Goal: Information Seeking & Learning: Learn about a topic

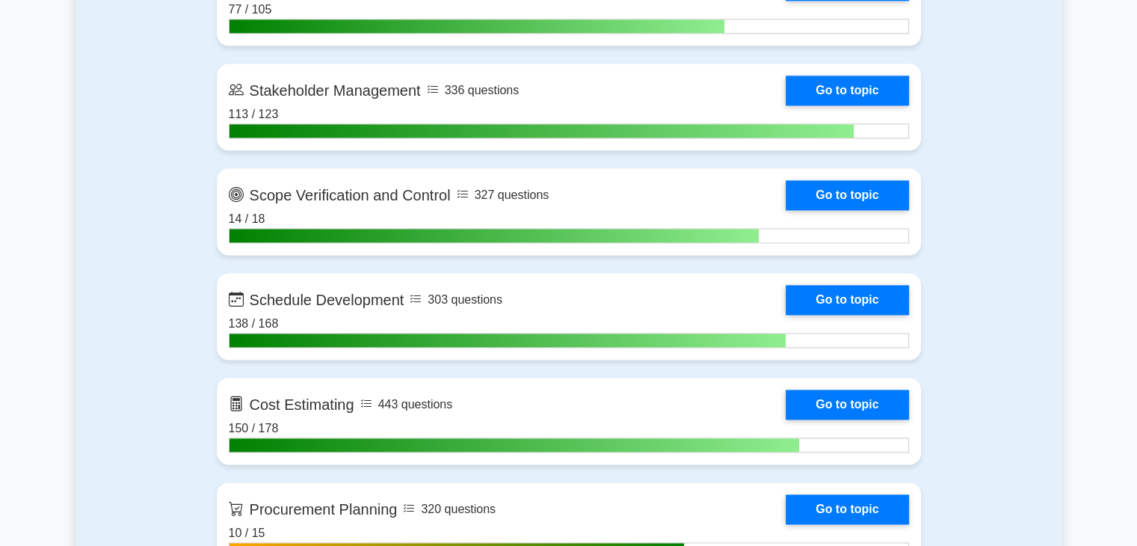
scroll to position [1999, 0]
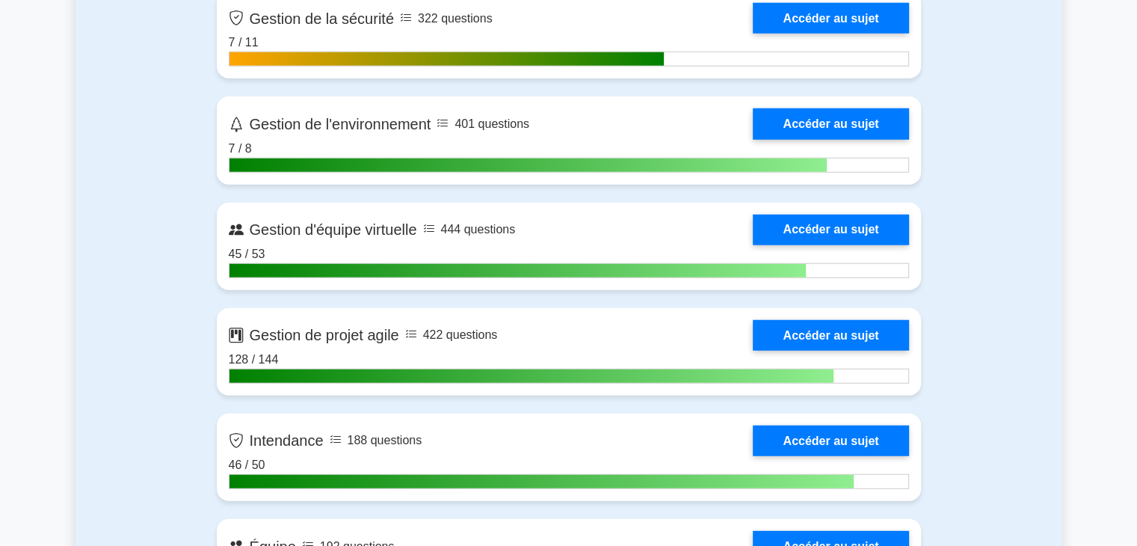
scroll to position [3926, 0]
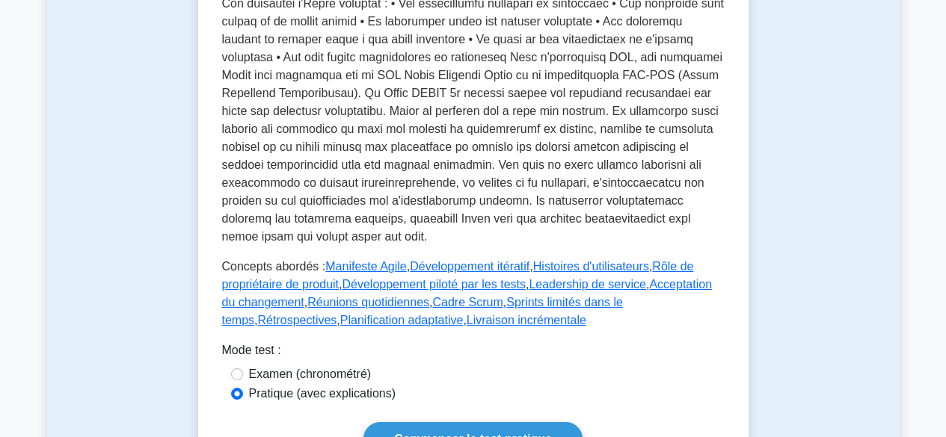
scroll to position [665, 0]
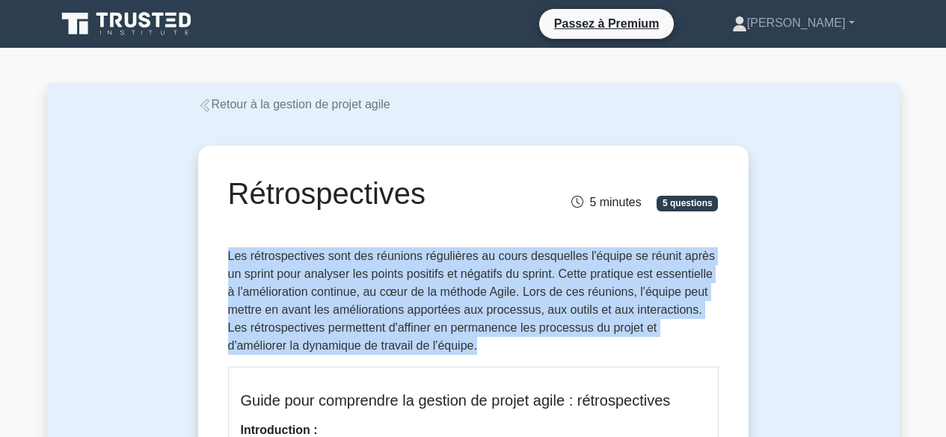
drag, startPoint x: 229, startPoint y: 254, endPoint x: 481, endPoint y: 342, distance: 266.2
click at [481, 342] on p "Les rétrospectives sont des réunions régulières au cours desquelles l'équipe se…" at bounding box center [473, 301] width 490 height 108
copy font "Les rétrospectives sont des réunions régulières au cours desquelles l'équipe se…"
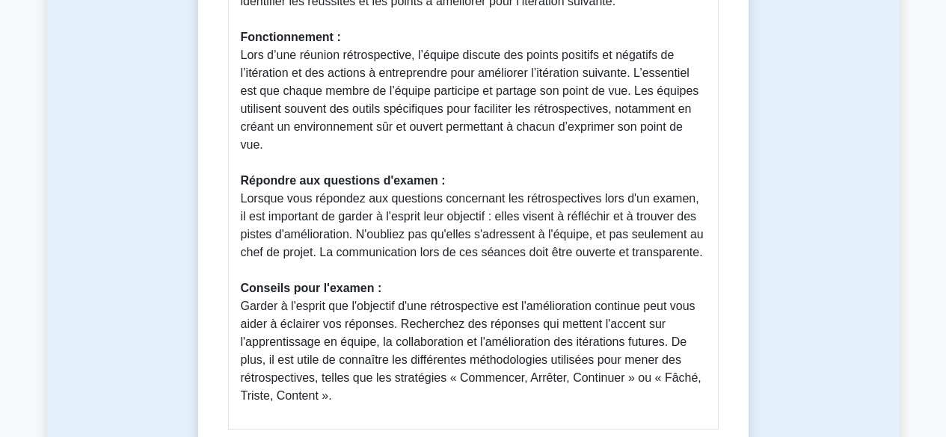
scroll to position [656, 0]
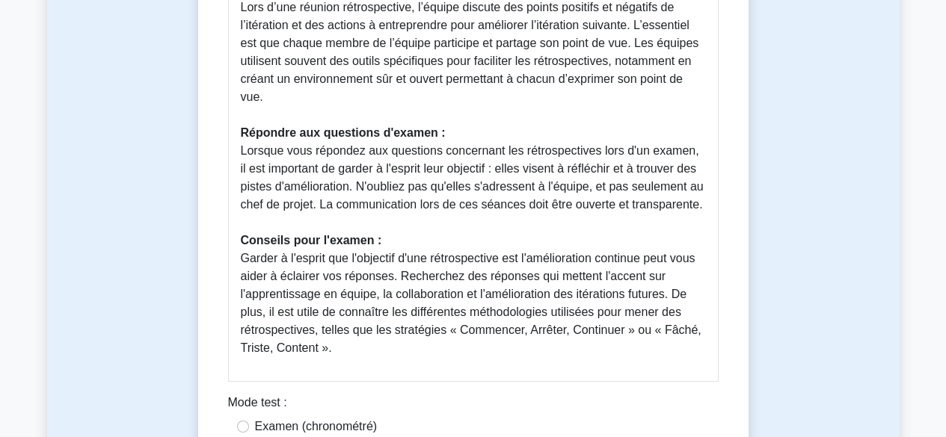
drag, startPoint x: 240, startPoint y: 108, endPoint x: 500, endPoint y: 336, distance: 346.4
click at [513, 355] on div "Guide pour comprendre la gestion de projet agile : rétrospectives Introduction …" at bounding box center [473, 46] width 490 height 671
copy div "Guide pour comprendre la gestion de projet agile : rétrospectives Introduction …"
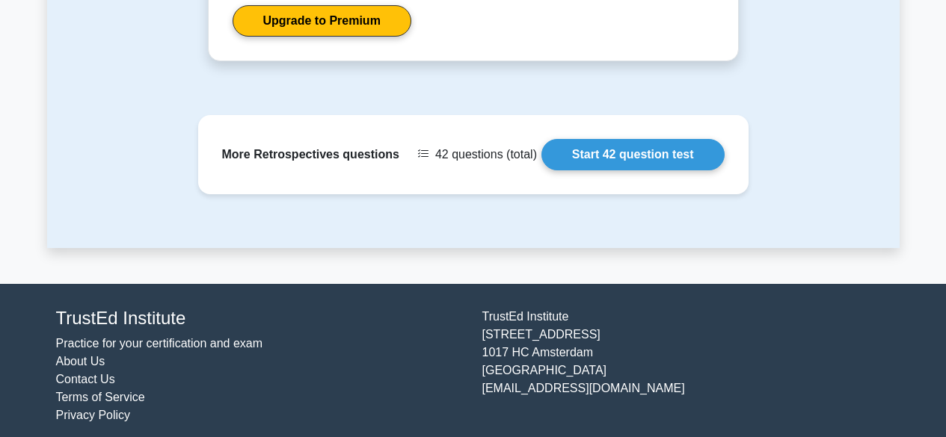
scroll to position [1568, 0]
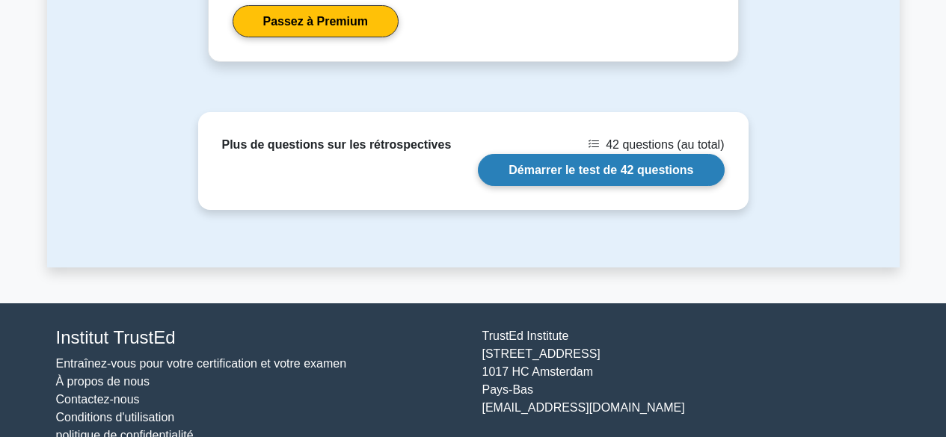
click at [639, 171] on link "Démarrer le test de 42 questions" at bounding box center [601, 170] width 246 height 32
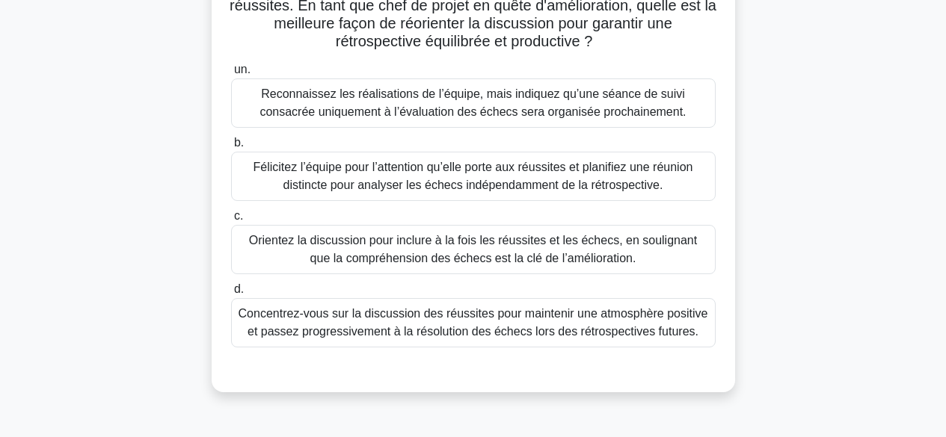
scroll to position [175, 0]
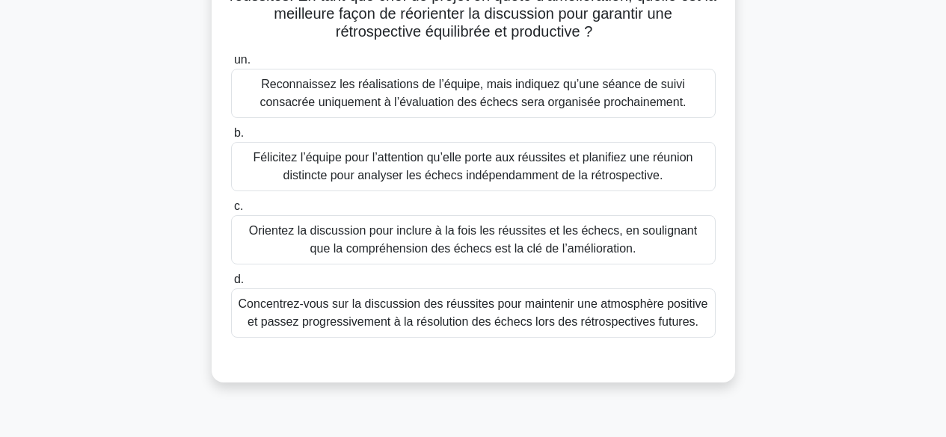
click at [656, 234] on font "Orientez la discussion pour inclure à la fois les réussites et les échecs, en s…" at bounding box center [473, 239] width 448 height 31
click at [231, 212] on input "c. Orientez la discussion pour inclure à la fois les réussites et les échecs, e…" at bounding box center [231, 207] width 0 height 10
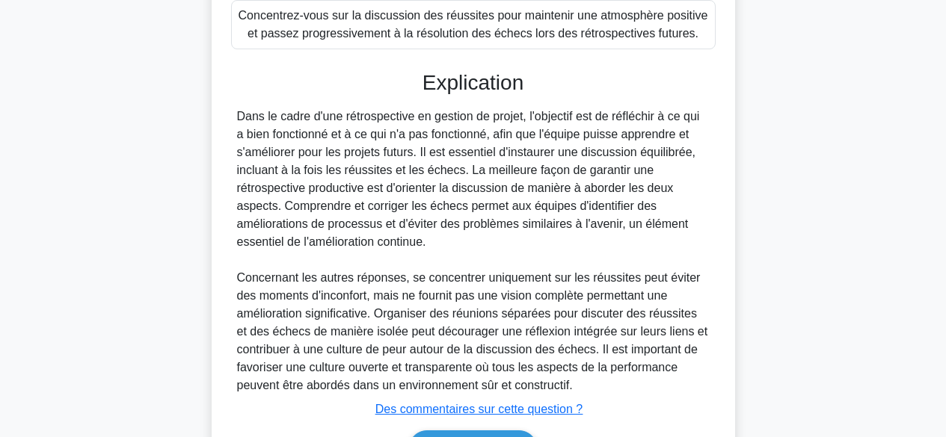
scroll to position [559, 0]
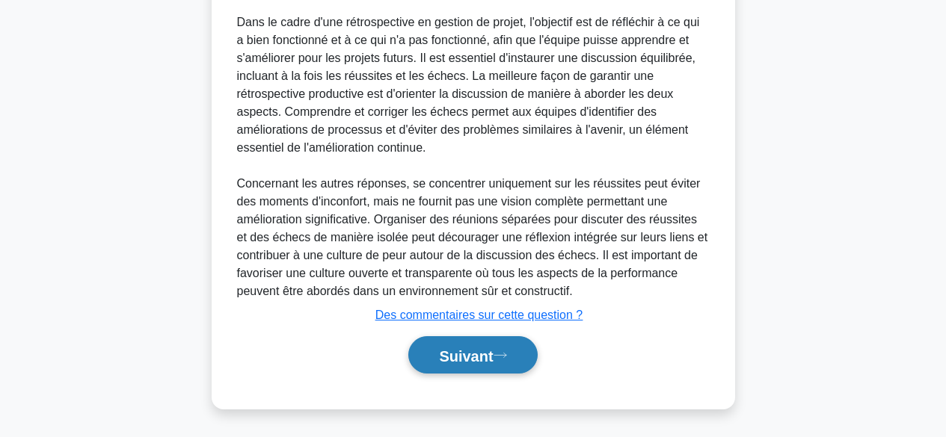
click at [464, 355] on font "Suivant" at bounding box center [466, 356] width 54 height 16
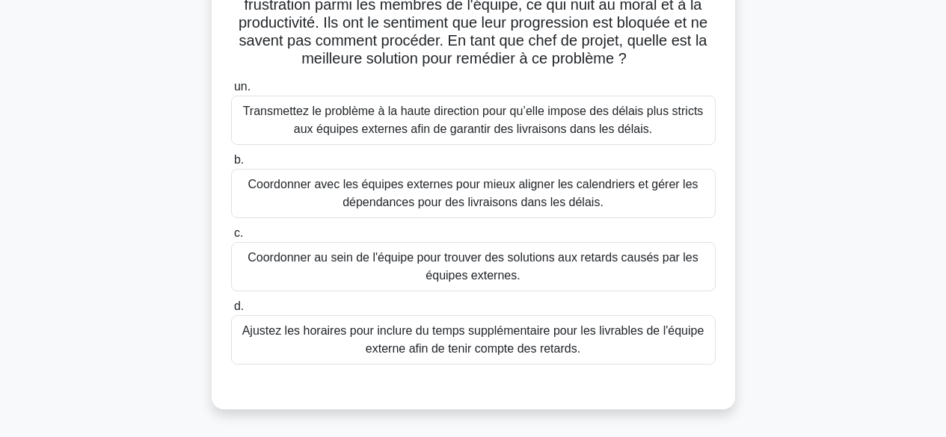
scroll to position [192, 0]
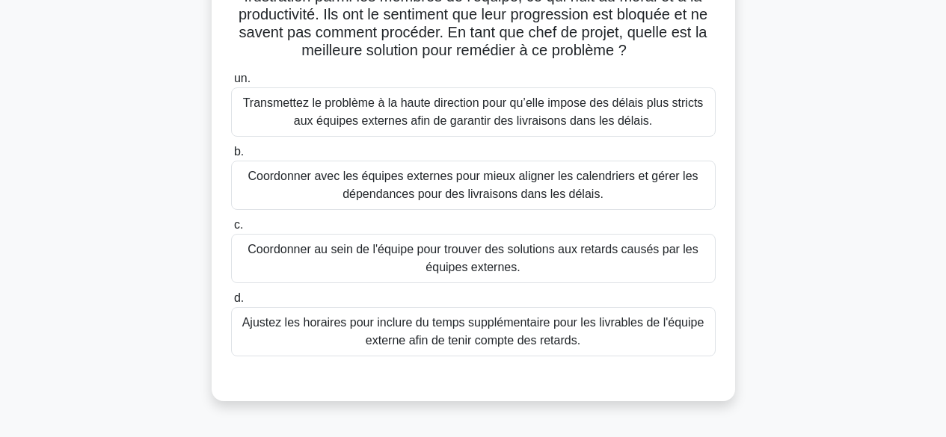
click at [537, 162] on div "Coordonner avec les équipes externes pour mieux aligner les calendriers et gére…" at bounding box center [473, 185] width 484 height 49
click at [231, 157] on input "b. Coordonner avec les équipes externes pour mieux aligner les calendriers et g…" at bounding box center [231, 152] width 0 height 10
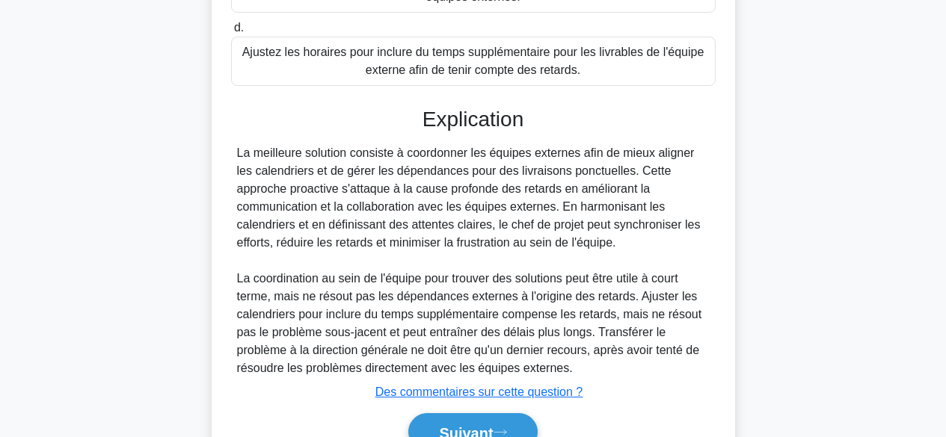
scroll to position [541, 0]
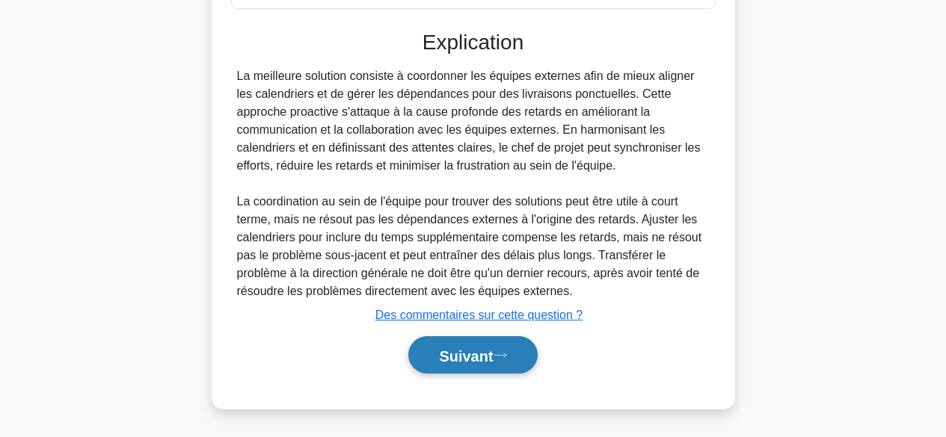
click at [476, 357] on font "Suivant" at bounding box center [466, 356] width 54 height 16
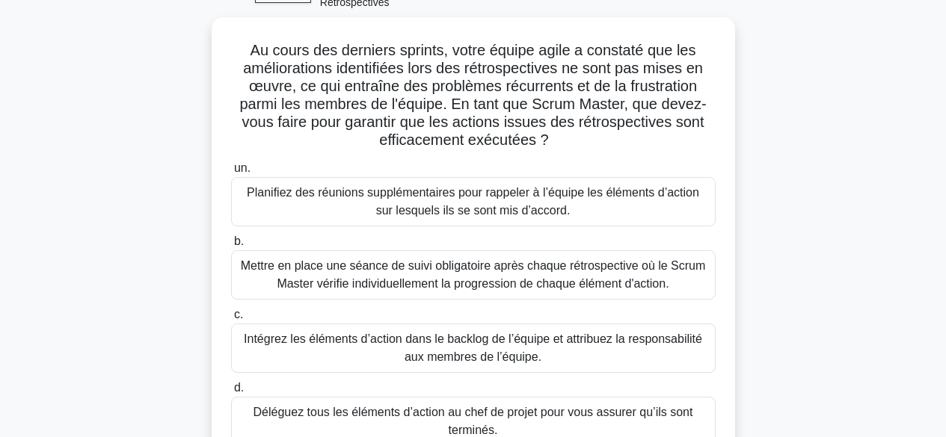
scroll to position [85, 0]
click at [597, 351] on font "Intégrez les éléments d’action dans le backlog de l’équipe et attribuez la resp…" at bounding box center [473, 348] width 471 height 36
click at [231, 319] on input "c. Intégrez les éléments d’action dans le backlog de l’équipe et attribuez la r…" at bounding box center [231, 314] width 0 height 10
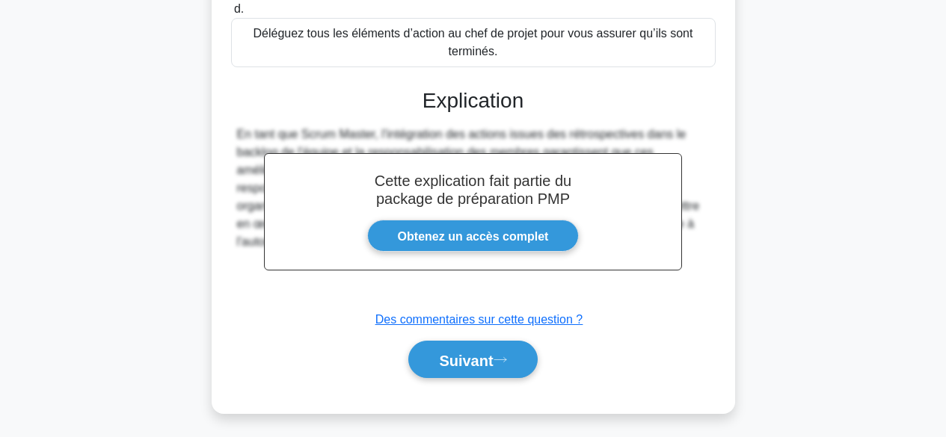
scroll to position [469, 0]
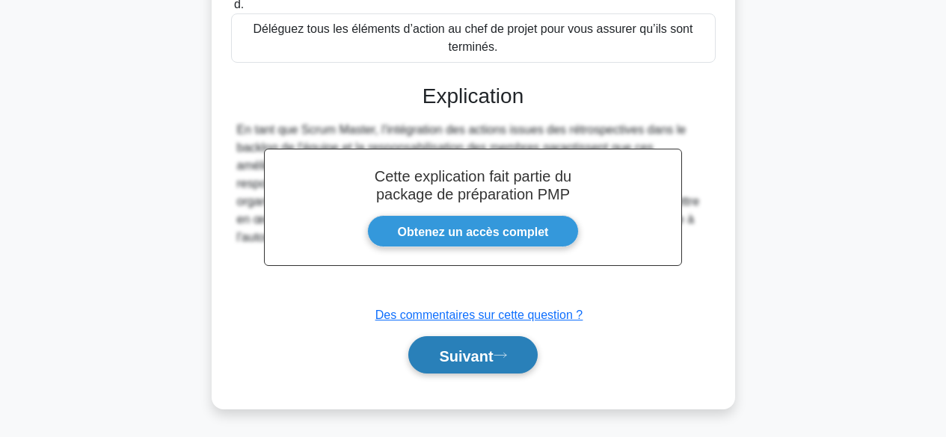
click at [499, 356] on icon at bounding box center [499, 355] width 13 height 8
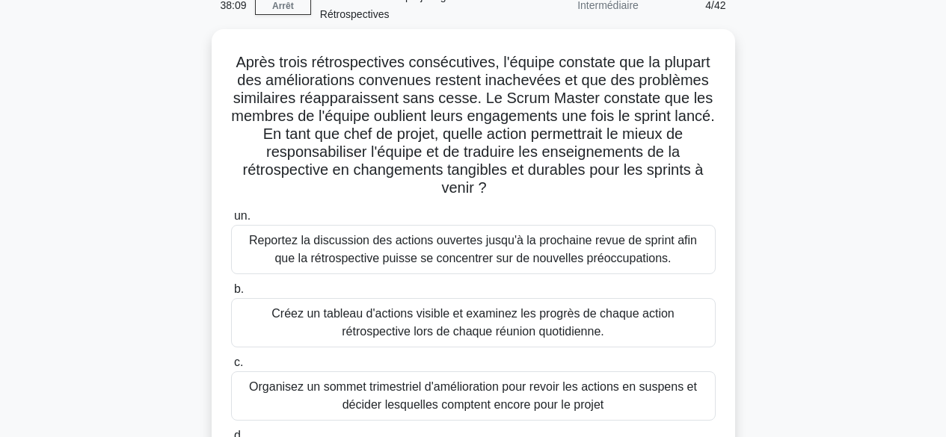
scroll to position [66, 0]
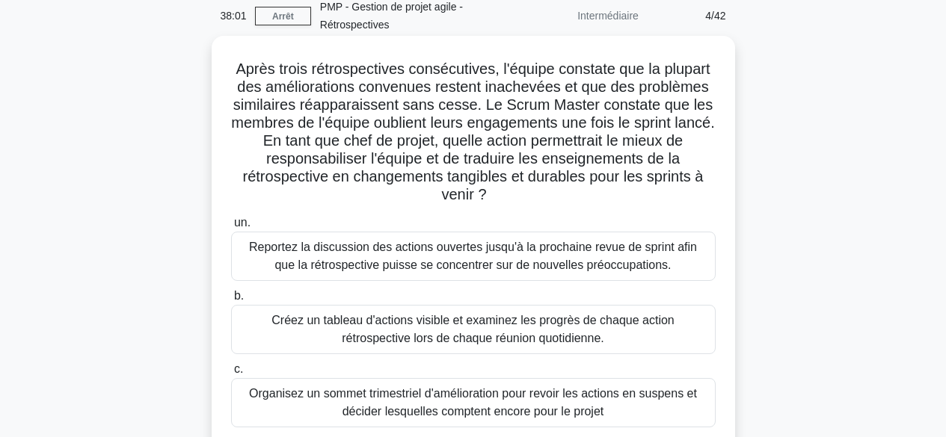
click at [618, 343] on font "Créez un tableau d'actions visible et examinez les progrès de chaque action rét…" at bounding box center [473, 330] width 471 height 36
click at [231, 301] on input "b. Créez un tableau d'actions visible et examinez les progrès de chaque action …" at bounding box center [231, 297] width 0 height 10
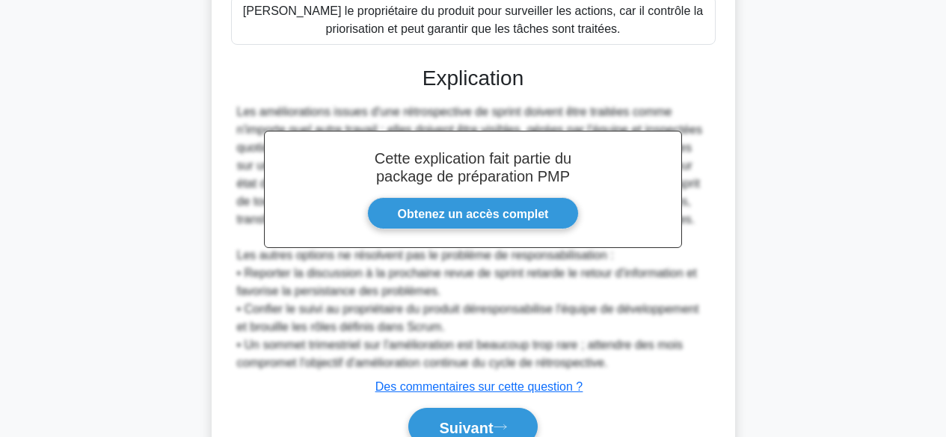
scroll to position [595, 0]
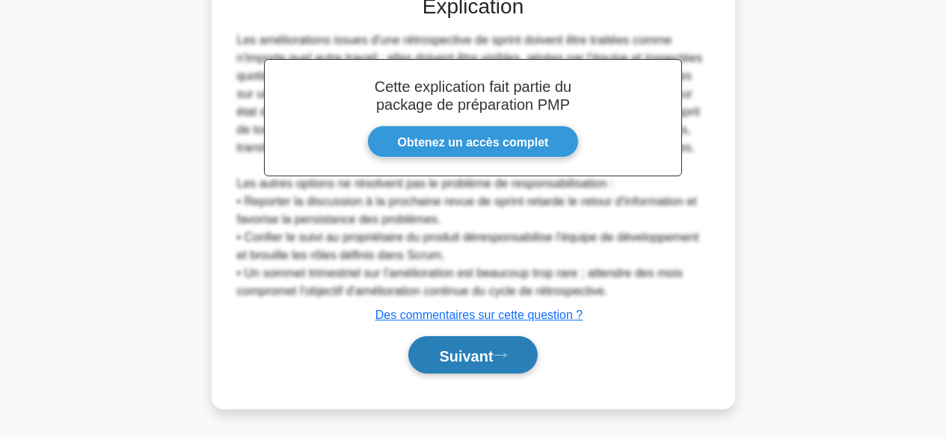
click at [476, 355] on font "Suivant" at bounding box center [466, 356] width 54 height 16
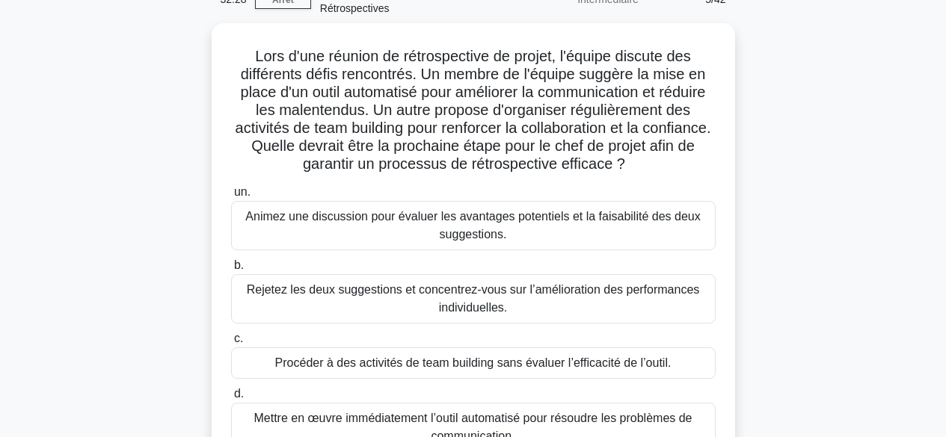
scroll to position [108, 0]
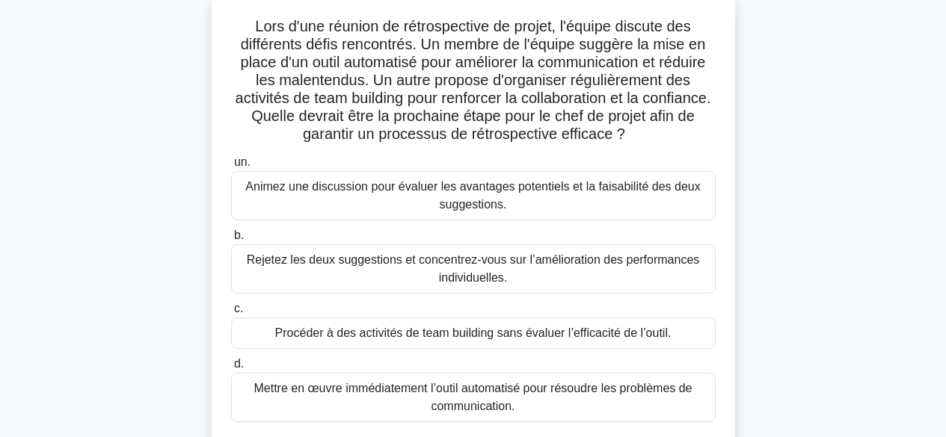
click at [526, 203] on font "Animez une discussion pour évaluer les avantages potentiels et la faisabilité d…" at bounding box center [473, 196] width 471 height 36
click at [231, 167] on input "un. Animez une discussion pour évaluer les avantages potentiels et la faisabili…" at bounding box center [231, 163] width 0 height 10
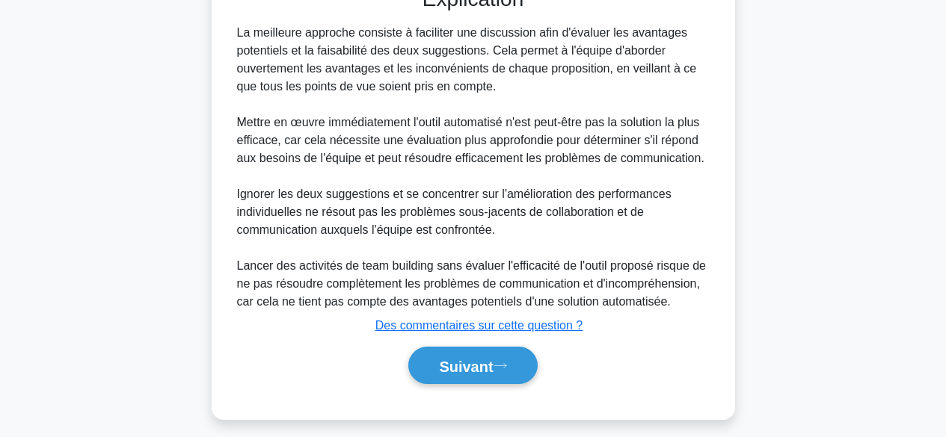
scroll to position [577, 0]
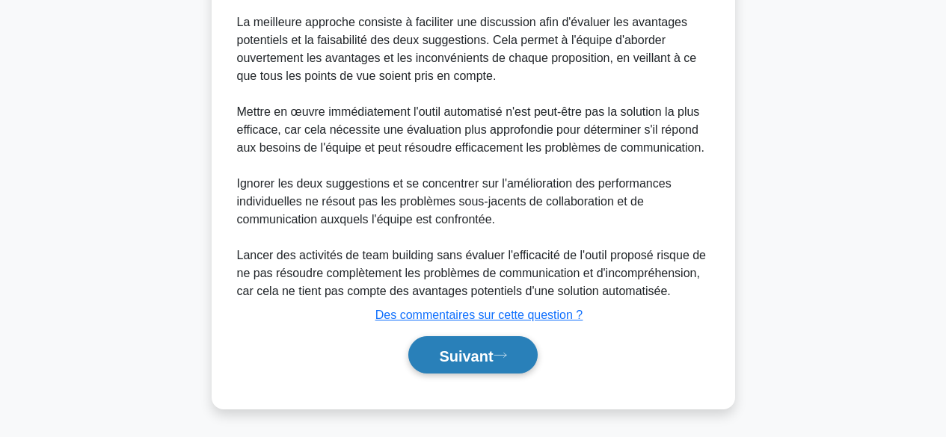
click at [486, 357] on font "Suivant" at bounding box center [466, 356] width 54 height 16
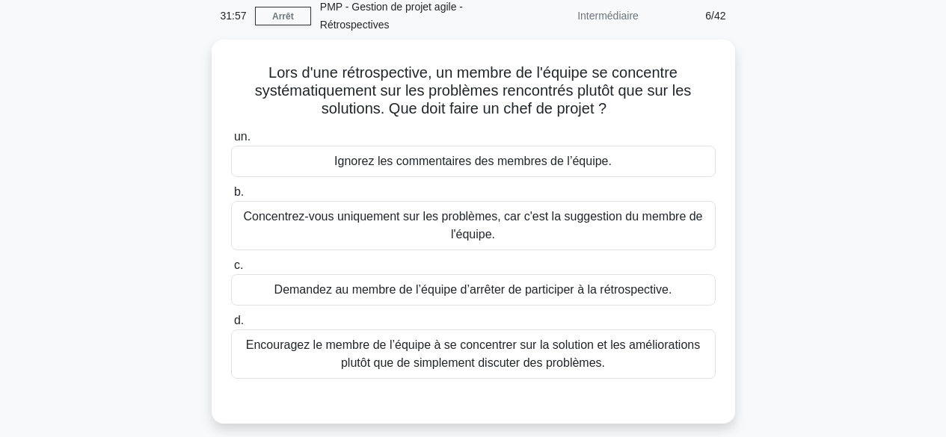
scroll to position [88, 0]
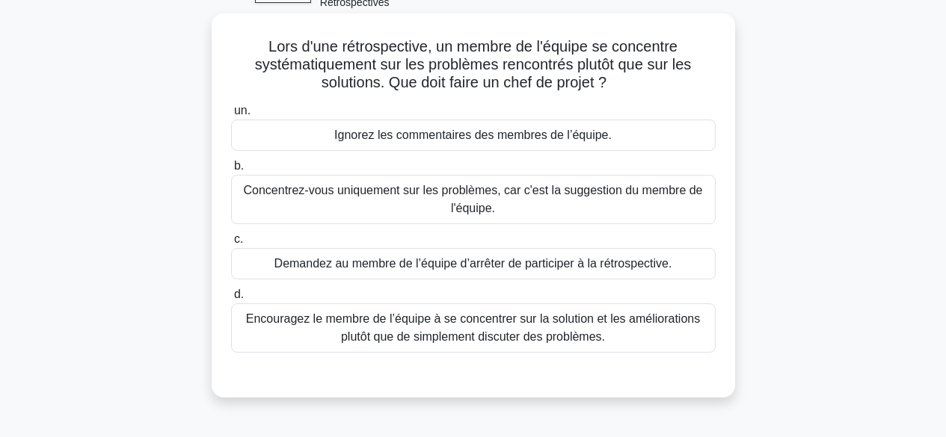
click at [468, 337] on font "Encouragez le membre de l’équipe à se concentrer sur la solution et les amélior…" at bounding box center [473, 327] width 454 height 31
click at [231, 300] on input "d. Encouragez le membre de l’équipe à se concentrer sur la solution et les amél…" at bounding box center [231, 295] width 0 height 10
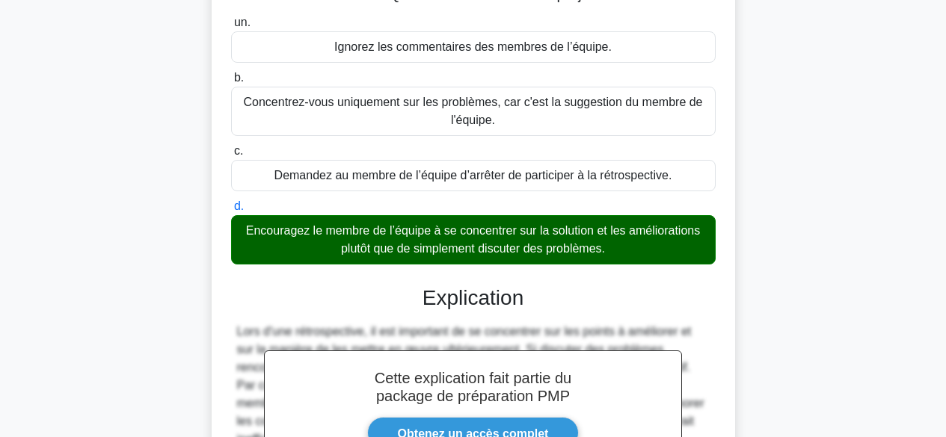
scroll to position [380, 0]
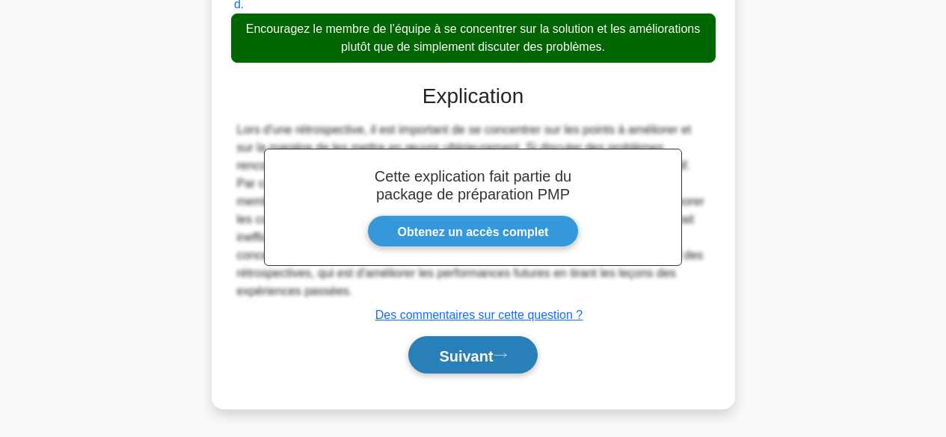
click at [478, 353] on font "Suivant" at bounding box center [466, 356] width 54 height 16
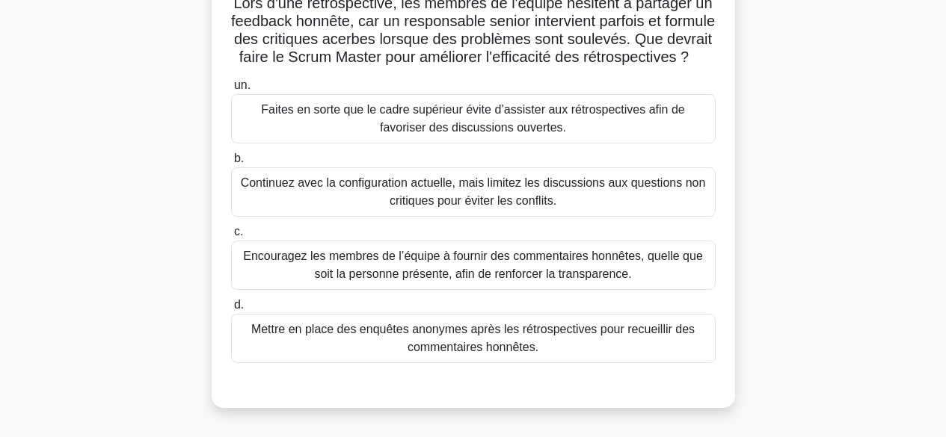
scroll to position [164, 0]
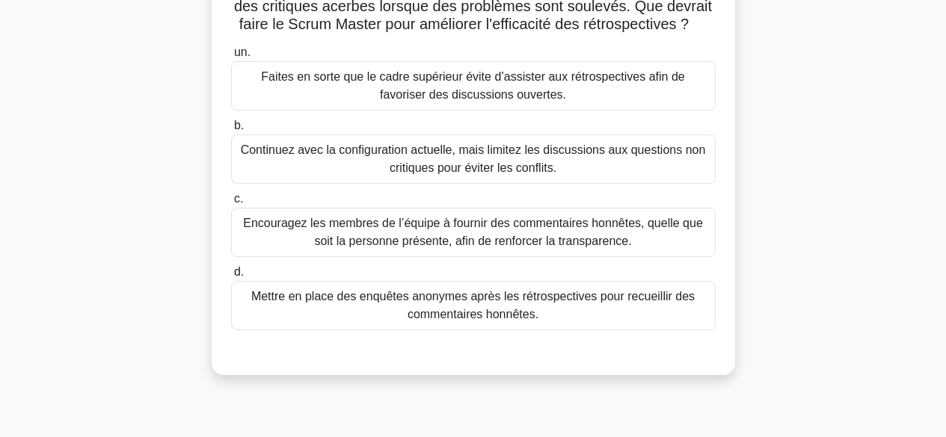
click at [585, 247] on font "Encouragez les membres de l’équipe à fournir des commentaires honnêtes, quelle …" at bounding box center [473, 232] width 460 height 31
click at [231, 204] on input "c. Encouragez les membres de l’équipe à fournir des commentaires honnêtes, quel…" at bounding box center [231, 199] width 0 height 10
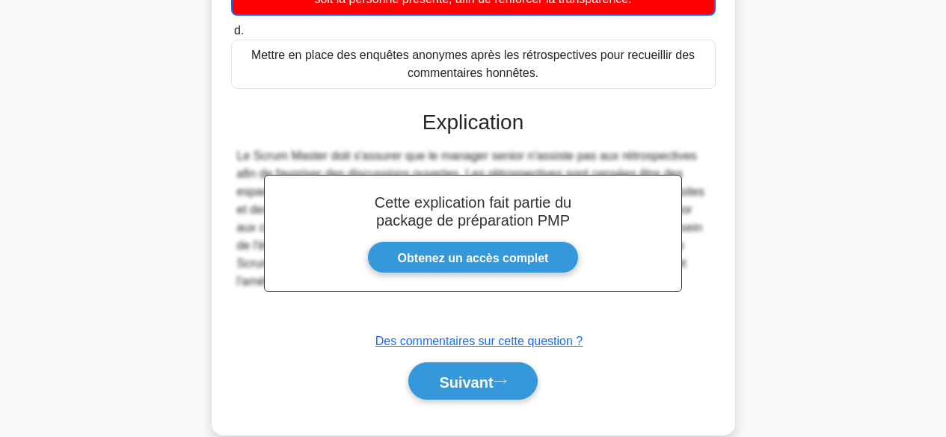
scroll to position [453, 0]
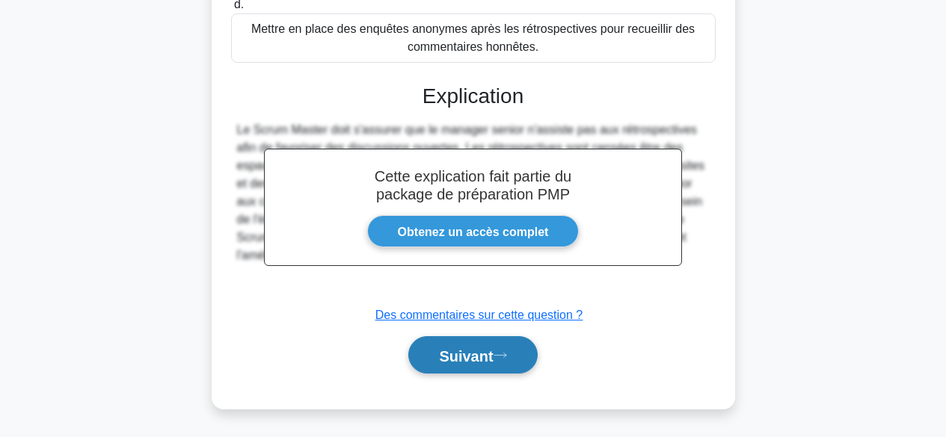
click at [499, 351] on icon at bounding box center [499, 355] width 13 height 8
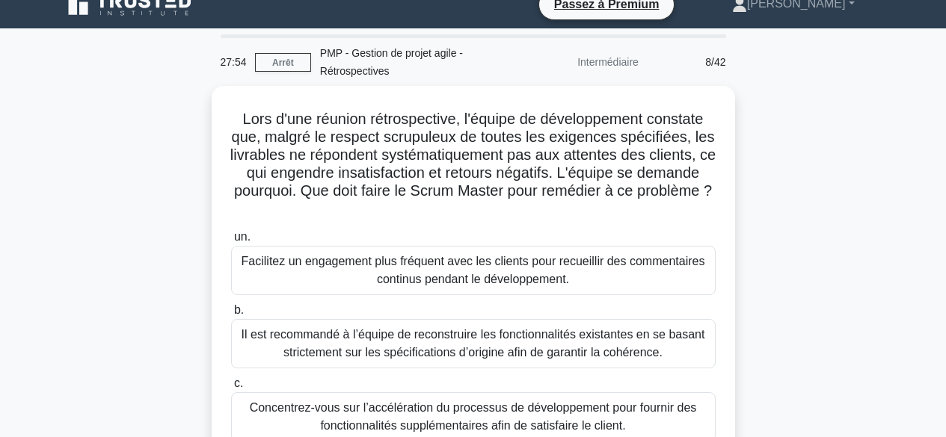
scroll to position [18, 0]
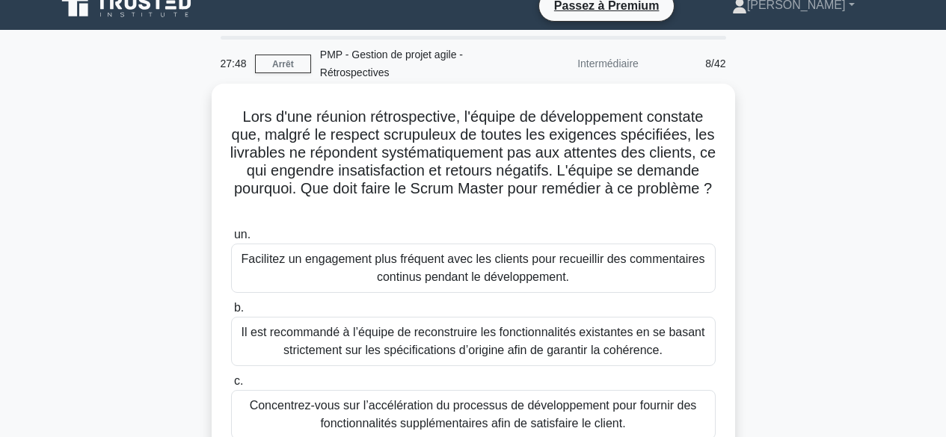
click at [599, 278] on font "Facilitez un engagement plus fréquent avec les clients pour recueillir des comm…" at bounding box center [473, 268] width 471 height 36
click at [231, 240] on input "un. Facilitez un engagement plus fréquent avec les clients pour recueillir des …" at bounding box center [231, 235] width 0 height 10
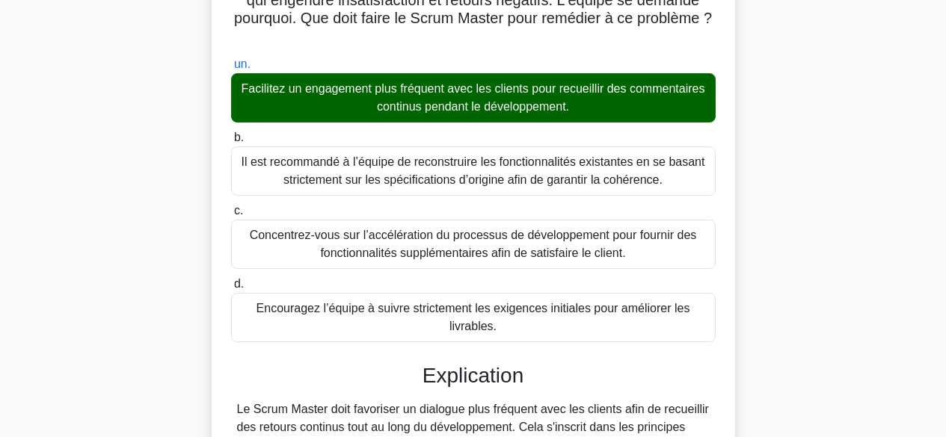
scroll to position [434, 0]
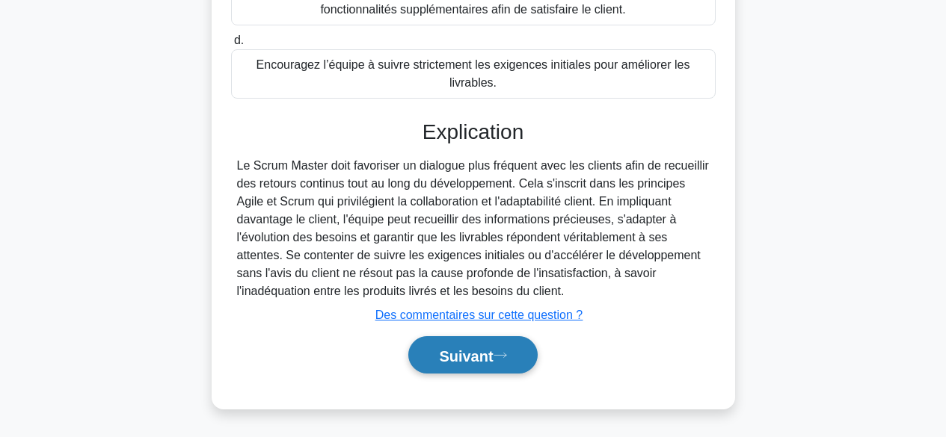
click at [502, 356] on icon at bounding box center [499, 355] width 13 height 8
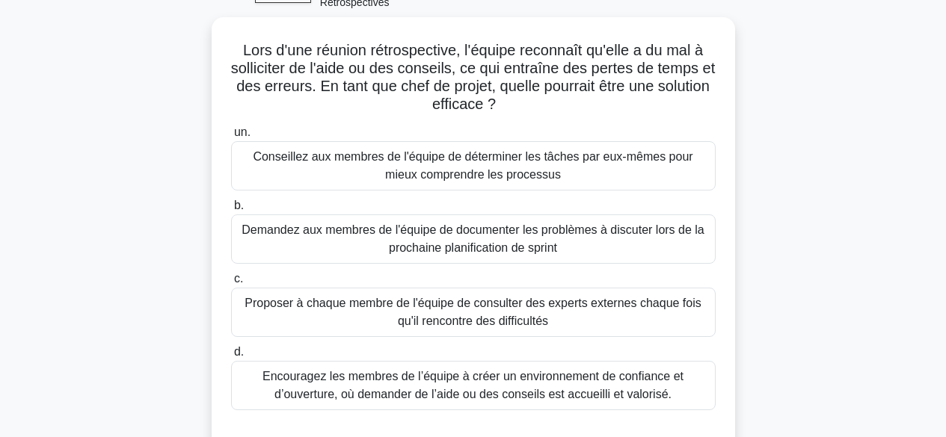
scroll to position [104, 0]
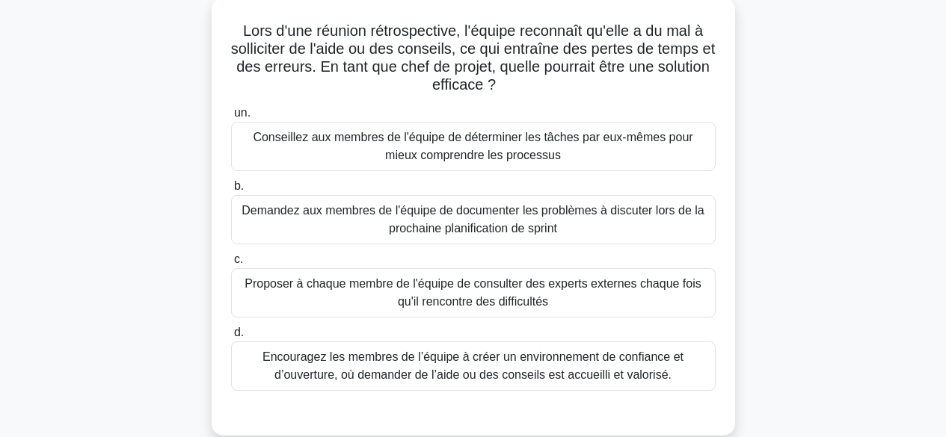
click at [585, 369] on font "Encouragez les membres de l’équipe à créer un environnement de confiance et d’o…" at bounding box center [472, 366] width 421 height 31
click at [231, 338] on input "d. Encouragez les membres de l’équipe à créer un environnement de confiance et …" at bounding box center [231, 333] width 0 height 10
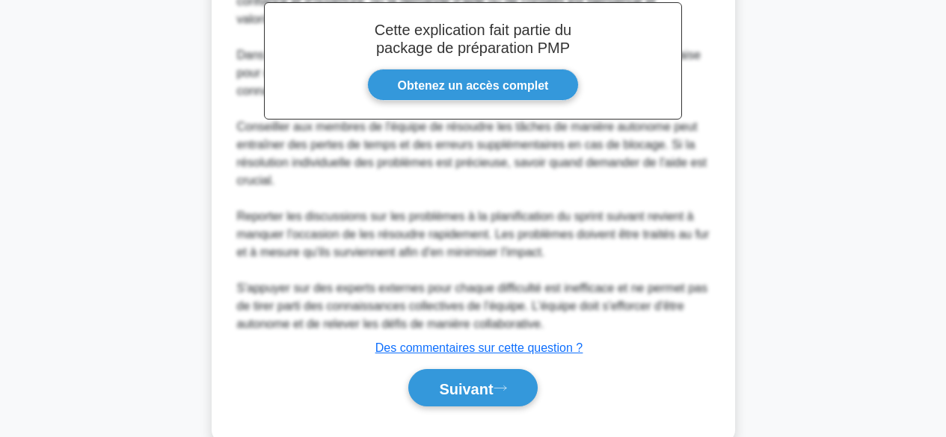
scroll to position [595, 0]
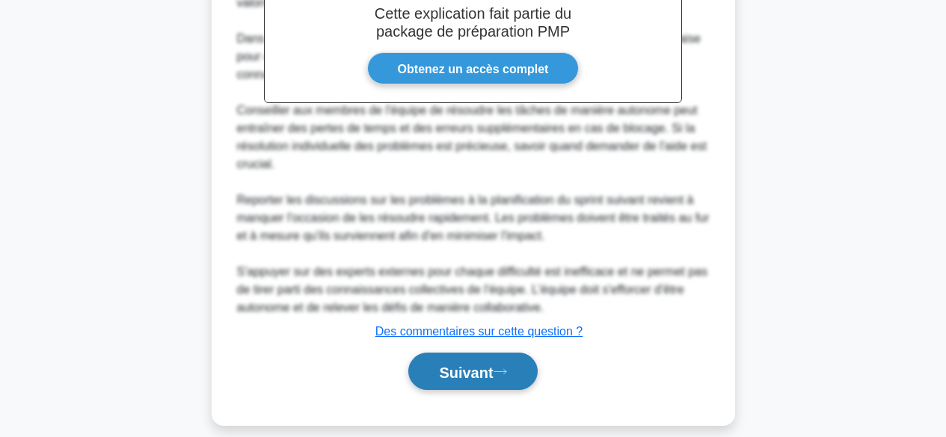
click at [488, 364] on font "Suivant" at bounding box center [466, 372] width 54 height 16
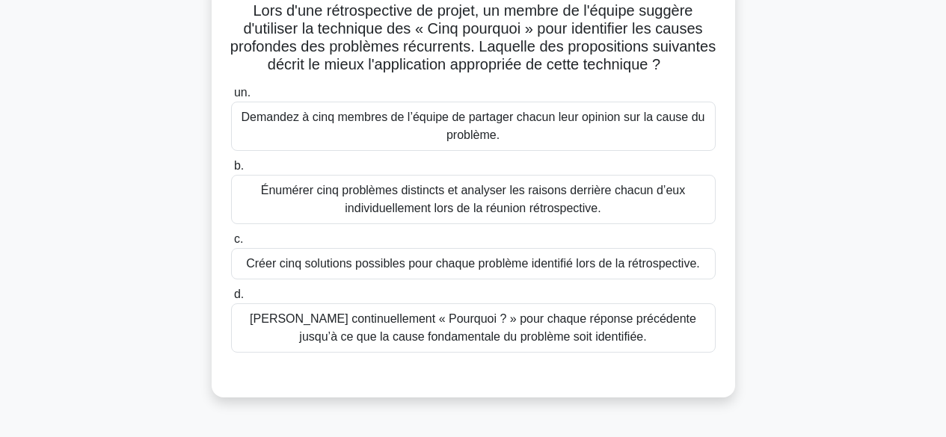
scroll to position [140, 0]
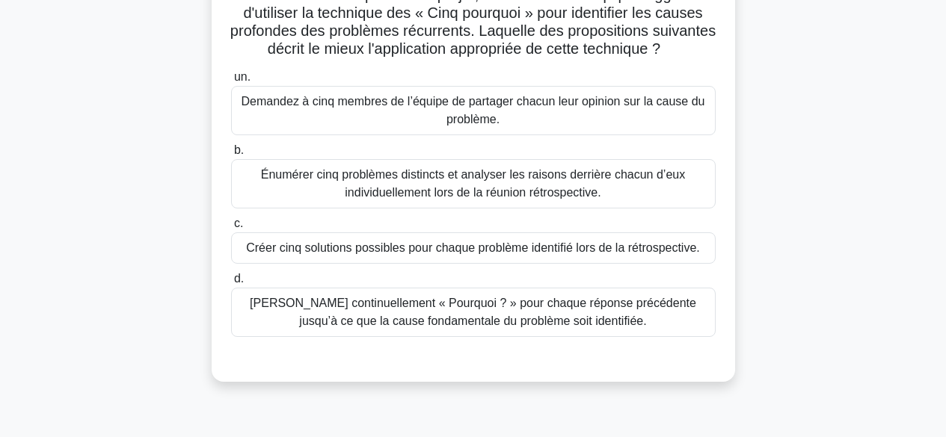
click at [608, 327] on font "Demander continuellement « Pourquoi ? » pour chaque réponse précédente jusqu’à …" at bounding box center [473, 312] width 446 height 31
click at [231, 284] on input "d. Demander continuellement « Pourquoi ? » pour chaque réponse précédente jusqu…" at bounding box center [231, 279] width 0 height 10
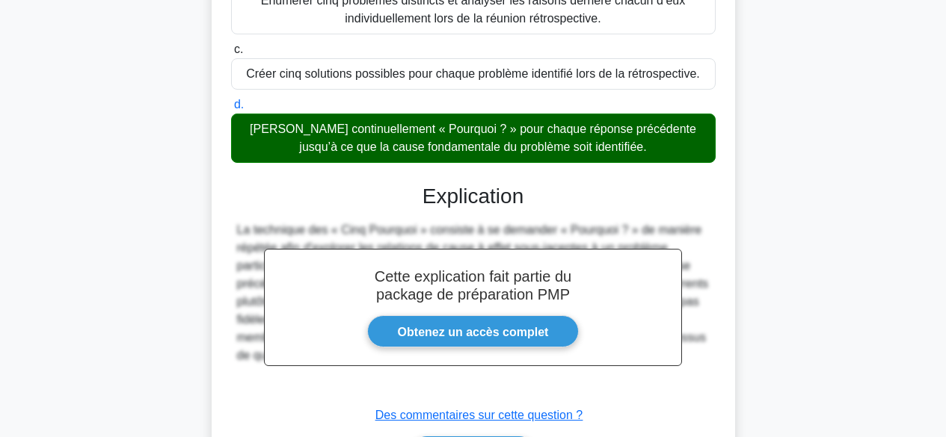
scroll to position [434, 0]
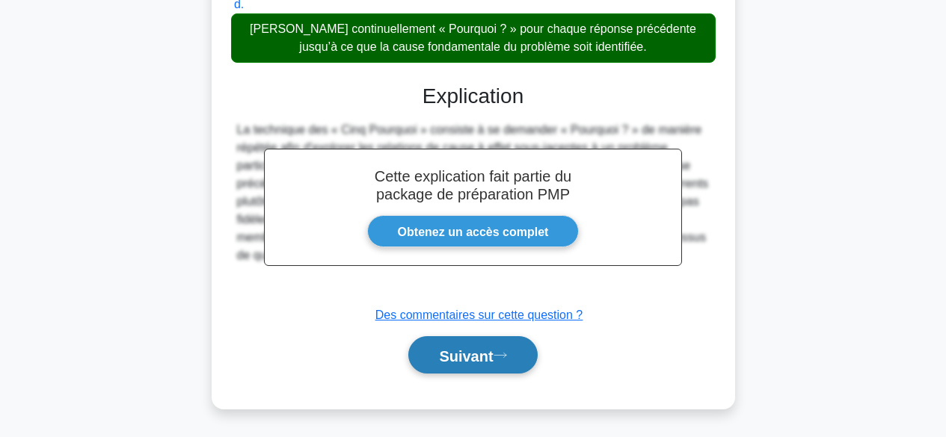
click at [465, 350] on font "Suivant" at bounding box center [466, 356] width 54 height 16
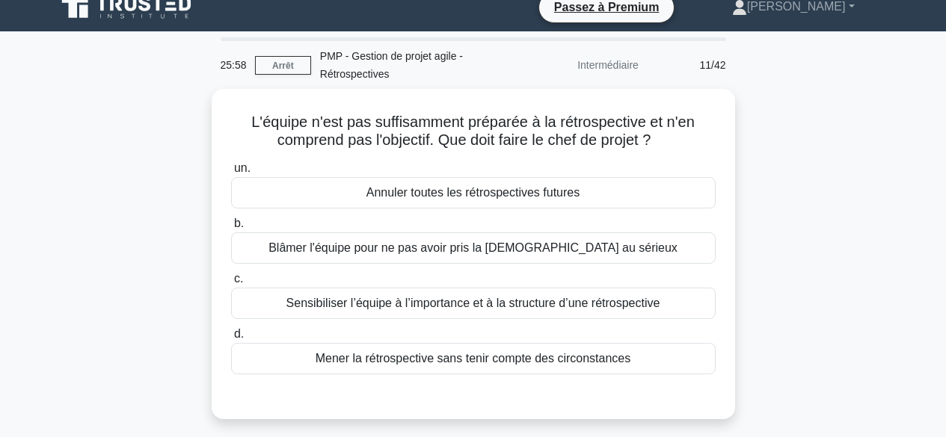
scroll to position [13, 0]
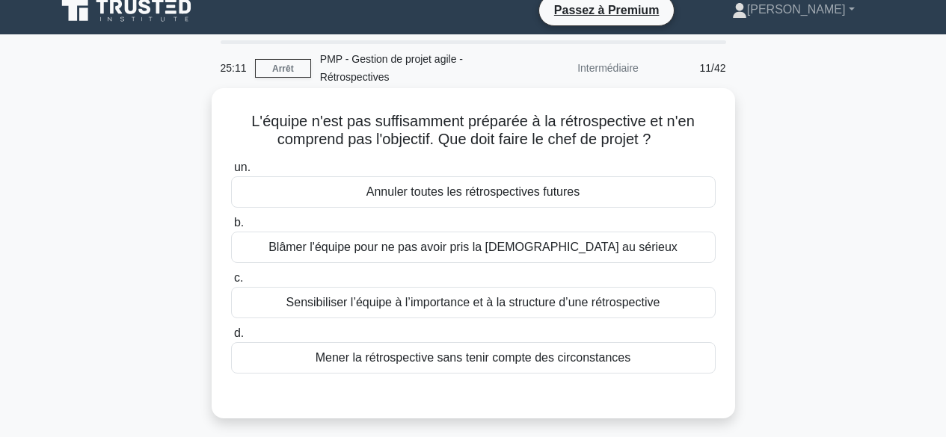
click at [448, 303] on font "Sensibiliser l’équipe à l’importance et à la structure d’une rétrospective" at bounding box center [473, 302] width 374 height 13
click at [231, 283] on input "c. Sensibiliser l’équipe à l’importance et à la structure d’une rétrospective" at bounding box center [231, 279] width 0 height 10
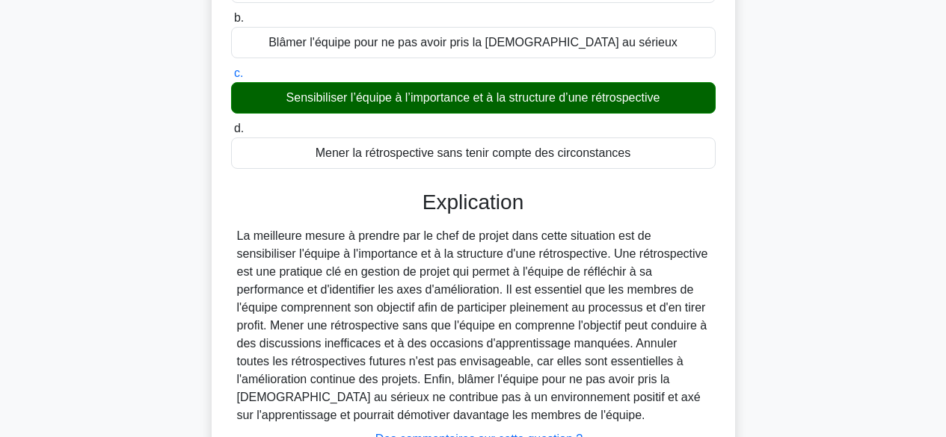
scroll to position [370, 0]
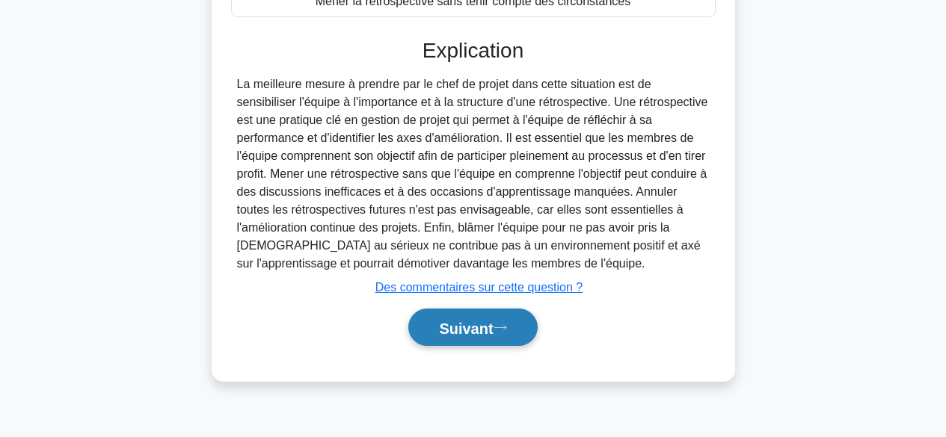
click at [474, 326] on font "Suivant" at bounding box center [466, 328] width 54 height 16
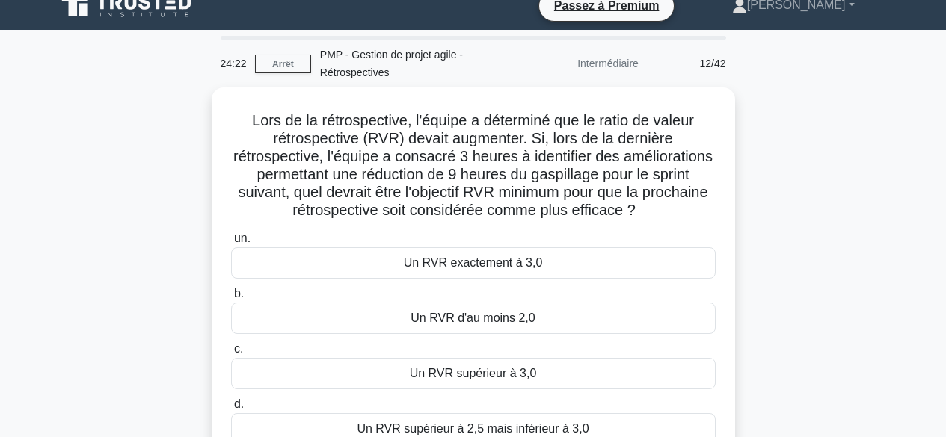
scroll to position [13, 0]
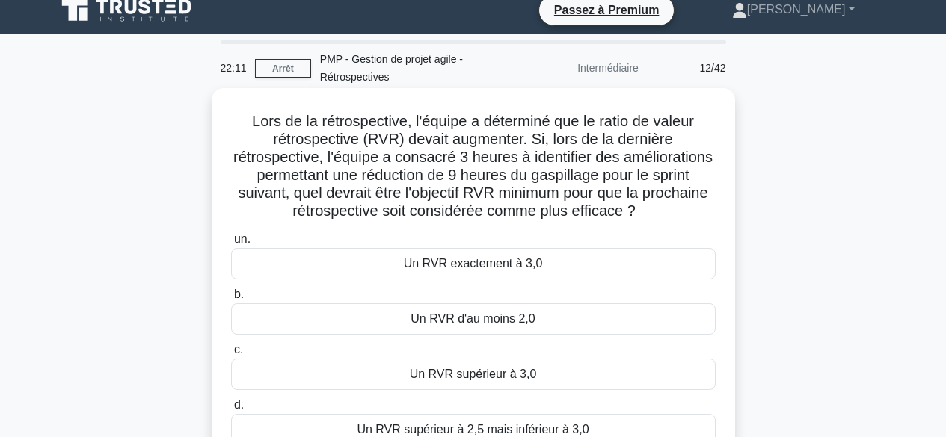
click at [520, 260] on font "Un RVR exactement à 3,0" at bounding box center [473, 263] width 139 height 13
click at [231, 244] on input "un. Un RVR exactement à 3,0" at bounding box center [231, 240] width 0 height 10
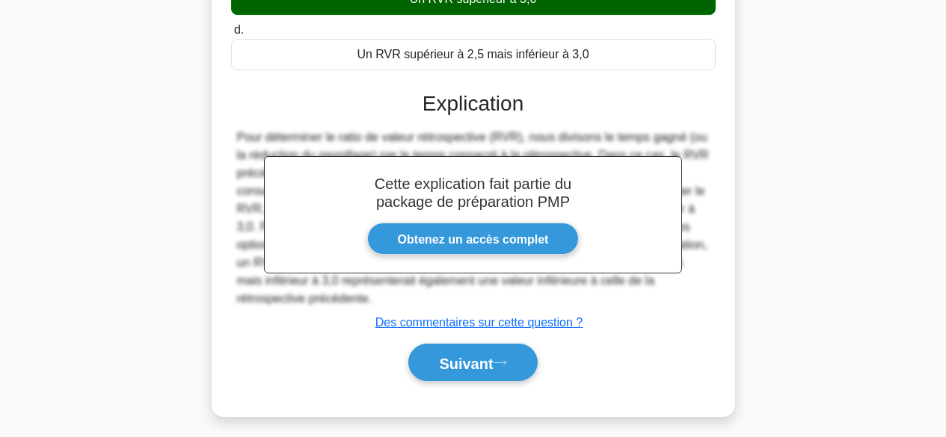
scroll to position [399, 0]
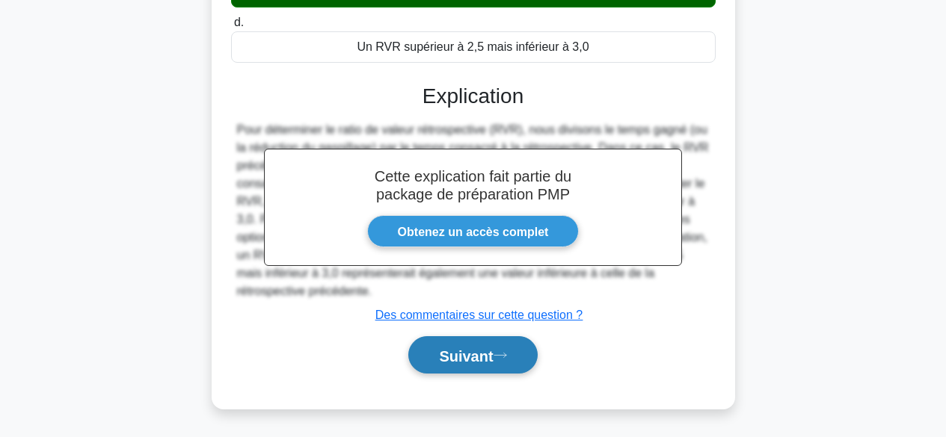
click at [469, 353] on font "Suivant" at bounding box center [466, 356] width 54 height 16
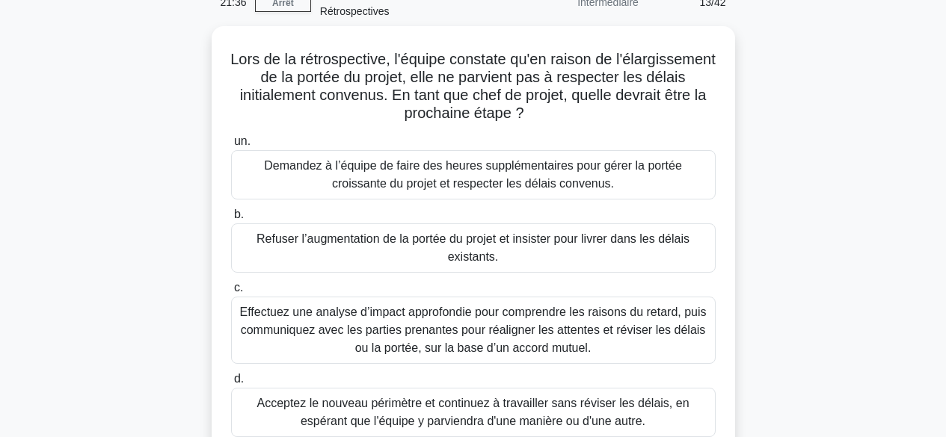
scroll to position [87, 0]
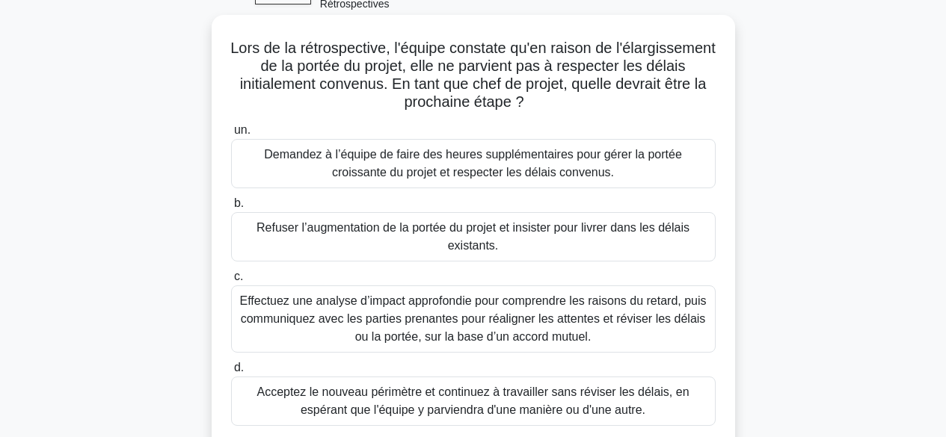
click at [549, 318] on font "Effectuez une analyse d’impact approfondie pour comprendre les raisons du retar…" at bounding box center [472, 319] width 466 height 49
click at [231, 282] on input "c. Effectuez une analyse d’impact approfondie pour comprendre les raisons du re…" at bounding box center [231, 277] width 0 height 10
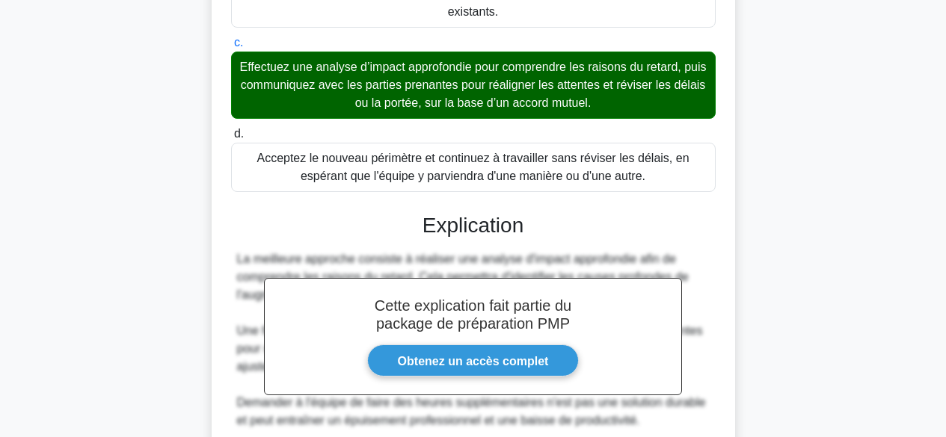
scroll to position [559, 0]
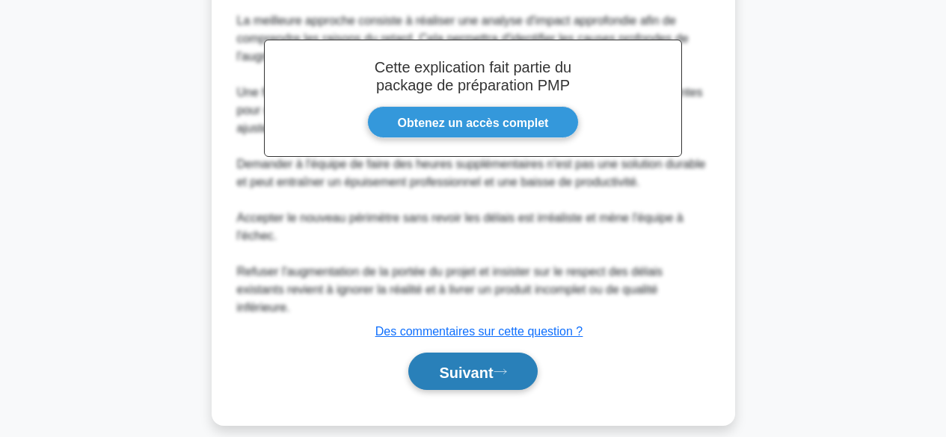
click at [463, 364] on font "Suivant" at bounding box center [466, 372] width 54 height 16
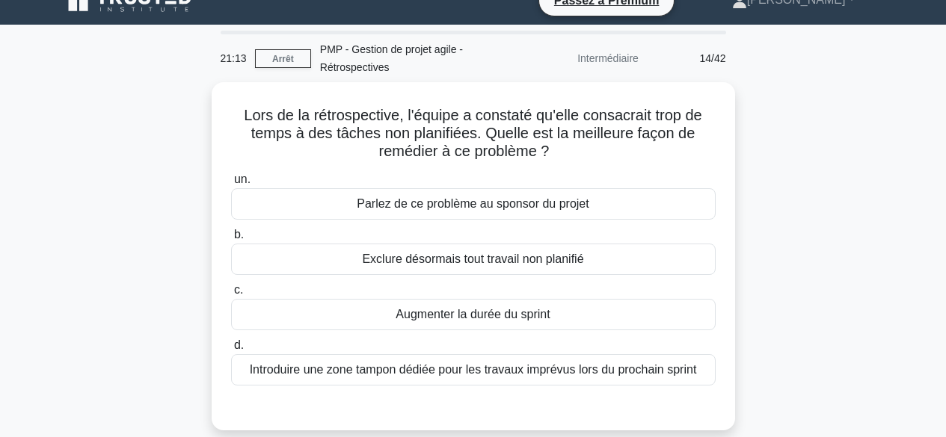
scroll to position [10, 0]
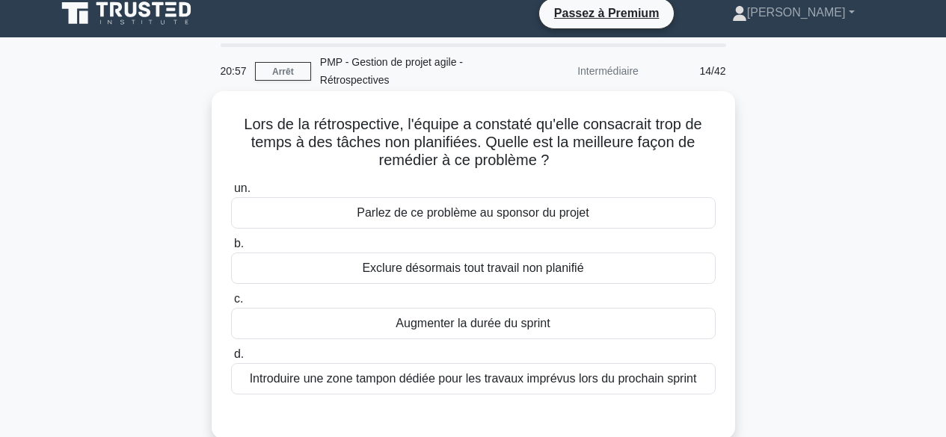
click at [643, 379] on font "Introduire une zone tampon dédiée pour les travaux imprévus lors du prochain sp…" at bounding box center [473, 378] width 447 height 13
click at [231, 360] on input "d. Introduire une zone tampon dédiée pour les travaux imprévus lors du prochain…" at bounding box center [231, 355] width 0 height 10
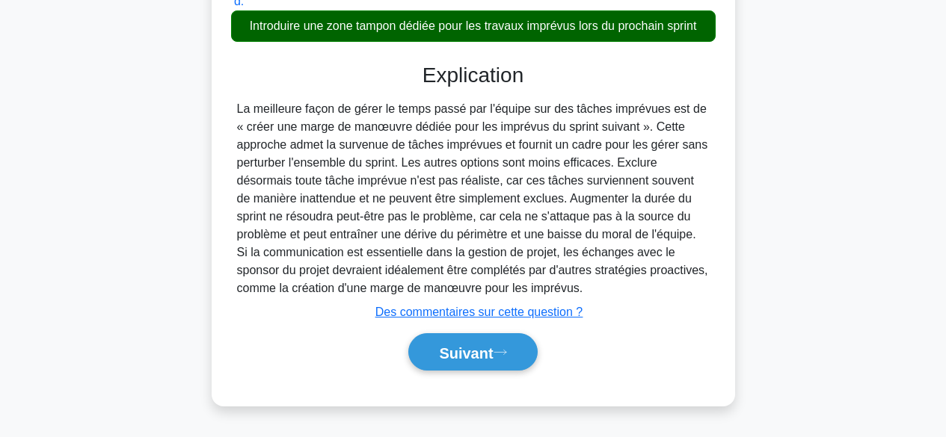
scroll to position [370, 0]
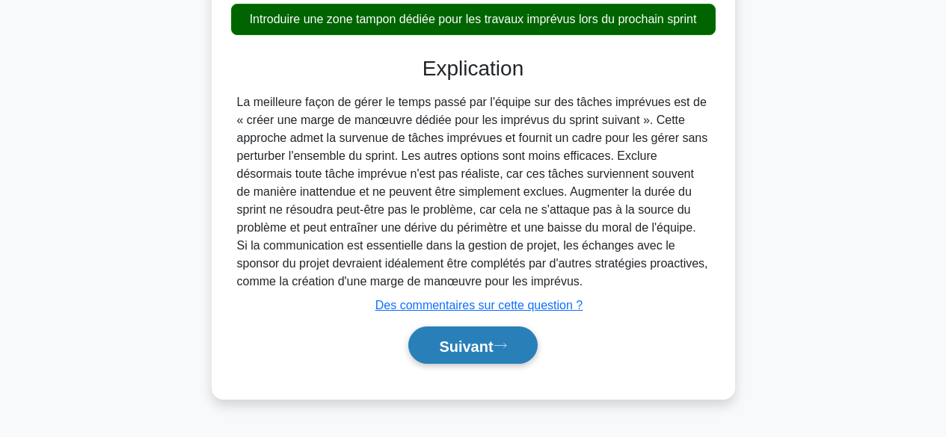
click at [505, 344] on icon at bounding box center [499, 346] width 13 height 8
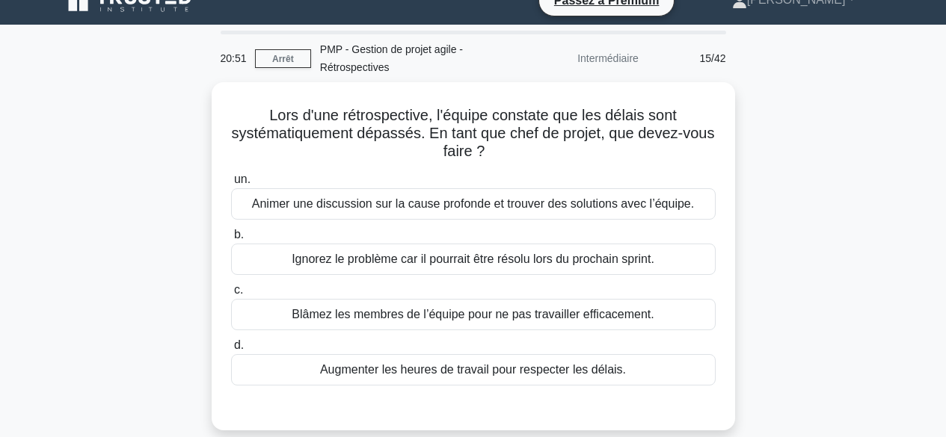
scroll to position [0, 0]
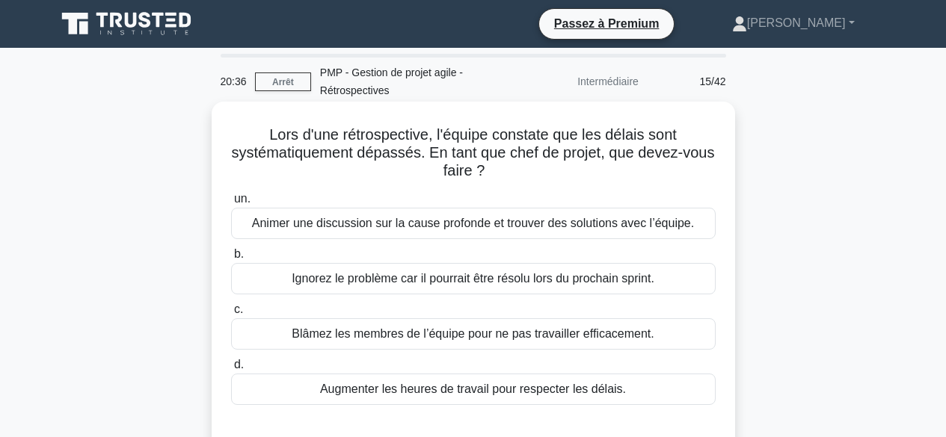
click at [657, 221] on font "Animer une discussion sur la cause profonde et trouver des solutions avec l’équ…" at bounding box center [473, 223] width 442 height 13
click at [231, 204] on input "un. Animer une discussion sur la cause profonde et trouver des solutions avec l…" at bounding box center [231, 199] width 0 height 10
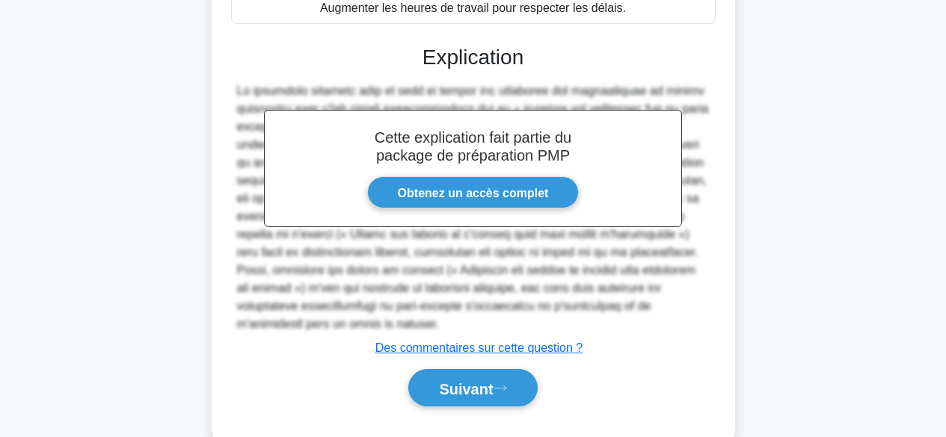
scroll to position [416, 0]
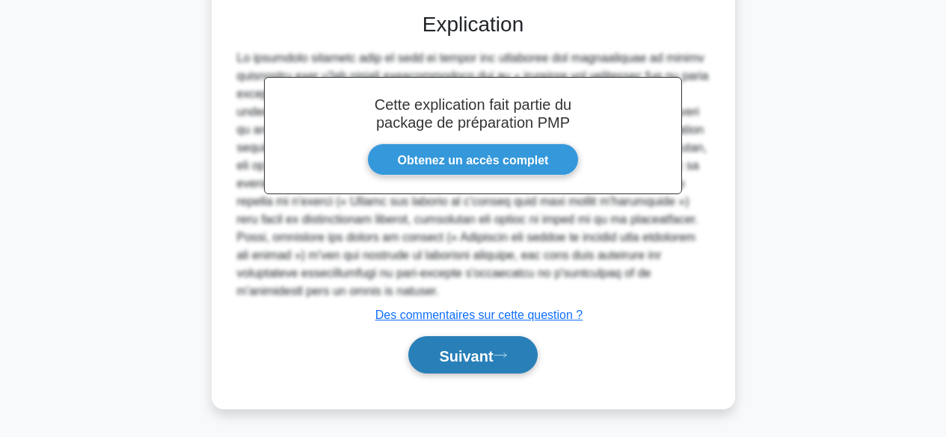
click at [478, 351] on font "Suivant" at bounding box center [466, 356] width 54 height 16
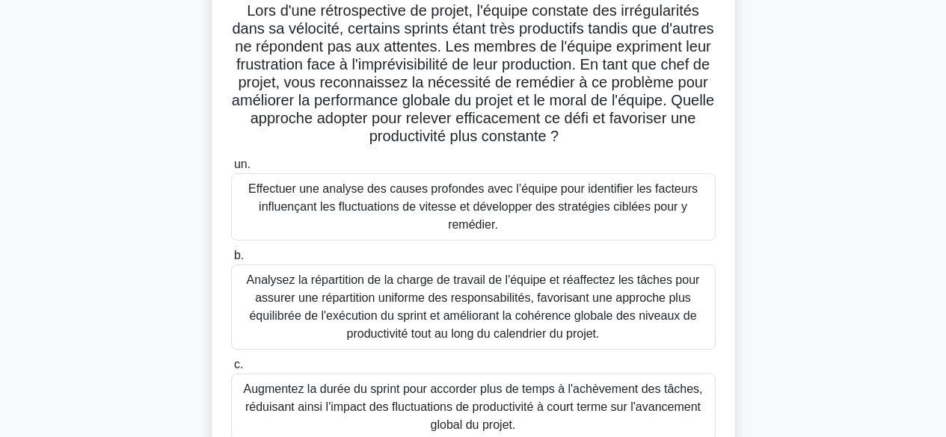
scroll to position [123, 0]
click at [616, 203] on font "Effectuer une analyse des causes profondes avec l’équipe pour identifier les fa…" at bounding box center [472, 207] width 449 height 49
click at [231, 170] on input "un. Effectuer une analyse des causes profondes avec l’équipe pour identifier le…" at bounding box center [231, 166] width 0 height 10
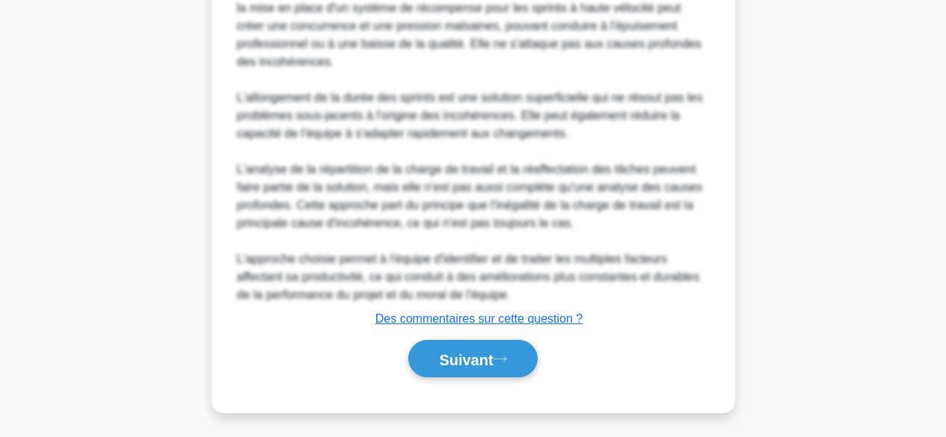
scroll to position [990, 0]
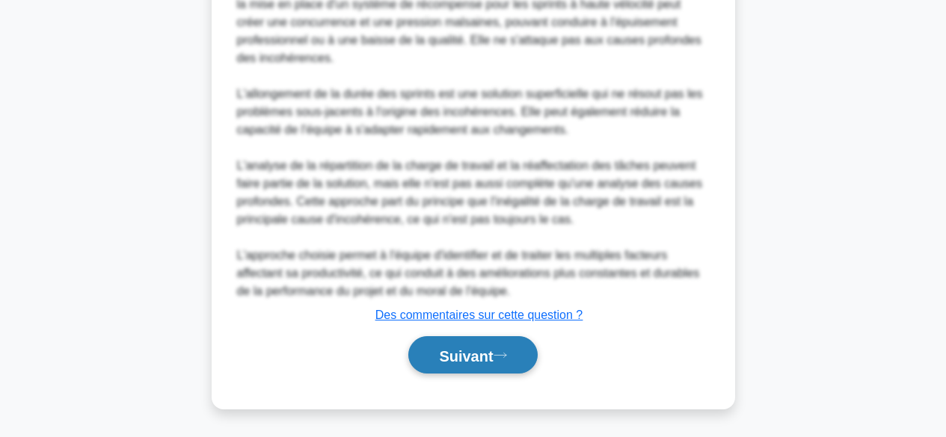
click at [487, 351] on font "Suivant" at bounding box center [466, 356] width 54 height 16
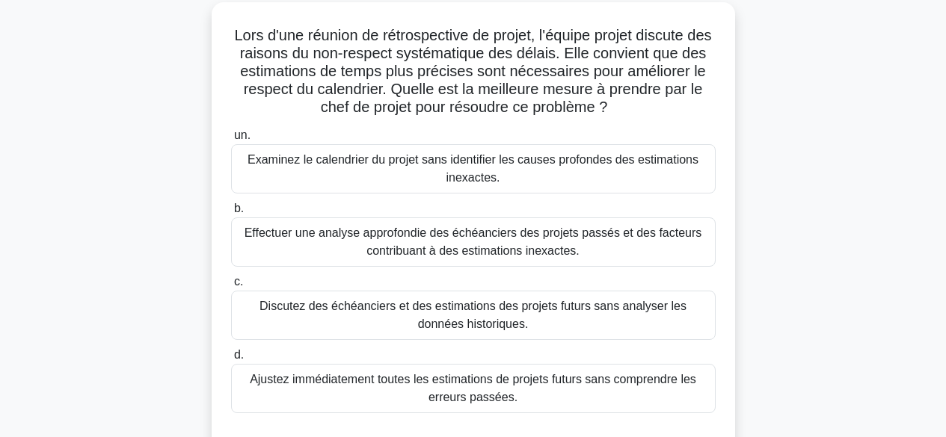
scroll to position [122, 0]
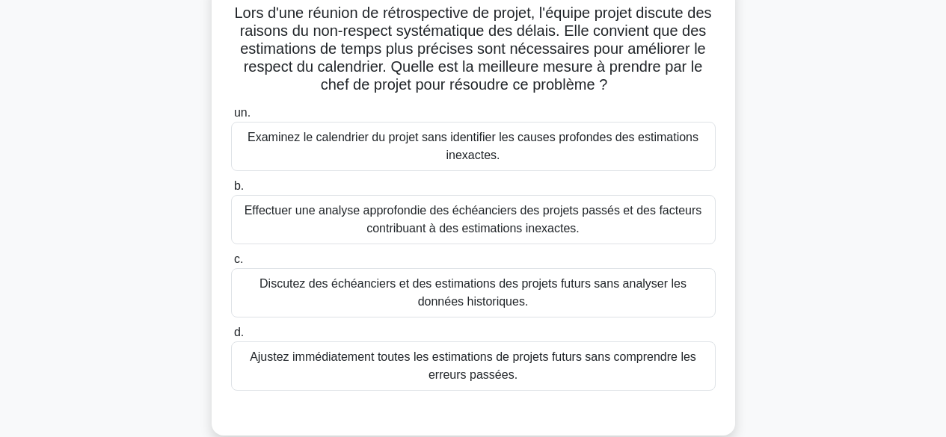
click at [602, 219] on font "Effectuer une analyse approfondie des échéanciers des projets passés et des fac…" at bounding box center [472, 219] width 457 height 31
click at [231, 191] on input "b. Effectuer une analyse approfondie des échéanciers des projets passés et des …" at bounding box center [231, 187] width 0 height 10
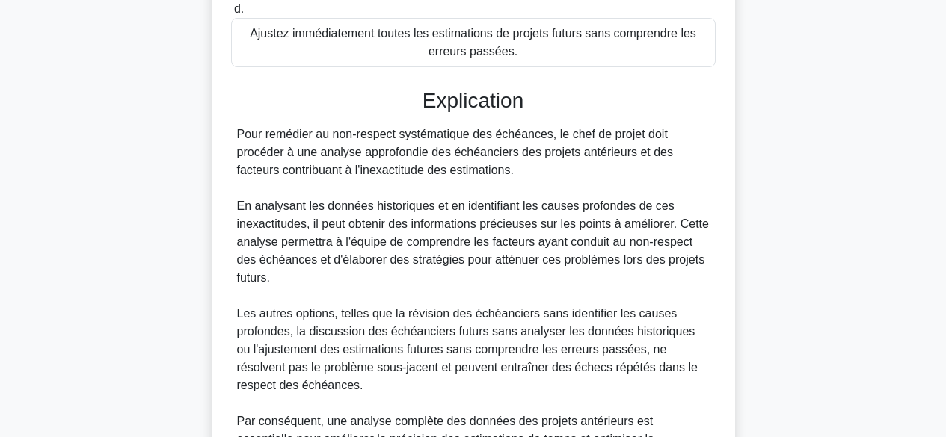
scroll to position [613, 0]
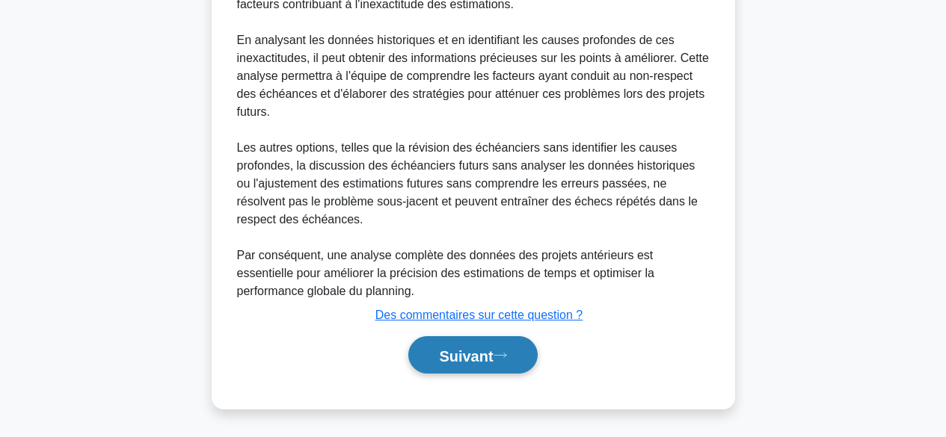
click at [493, 355] on font "Suivant" at bounding box center [466, 356] width 54 height 16
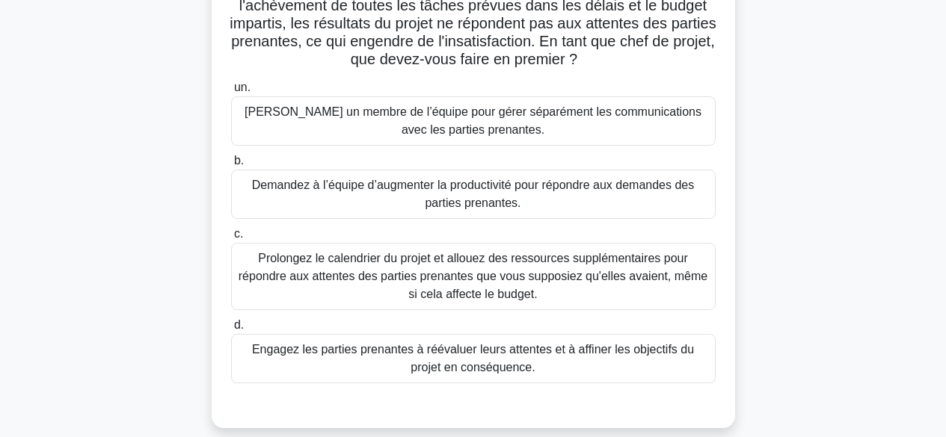
scroll to position [160, 0]
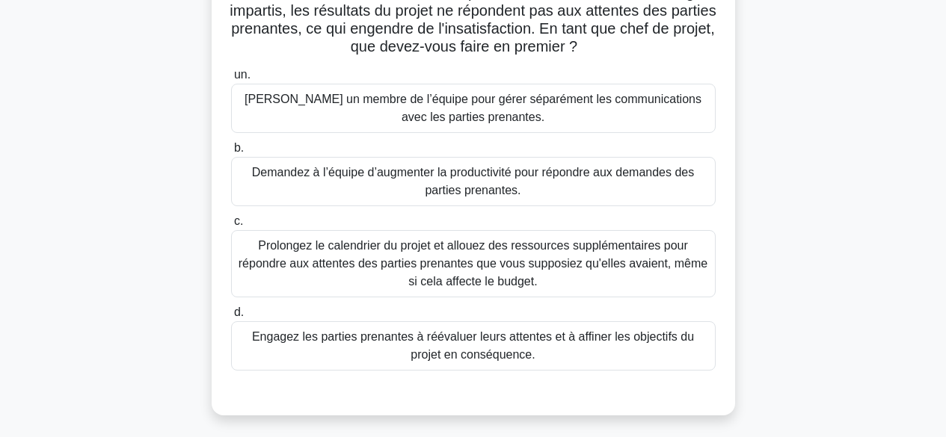
click at [574, 338] on font "Engagez les parties prenantes à réévaluer leurs attentes et à affiner les objec…" at bounding box center [473, 345] width 442 height 31
click at [231, 318] on input "d. Engagez les parties prenantes à réévaluer leurs attentes et à affiner les ob…" at bounding box center [231, 313] width 0 height 10
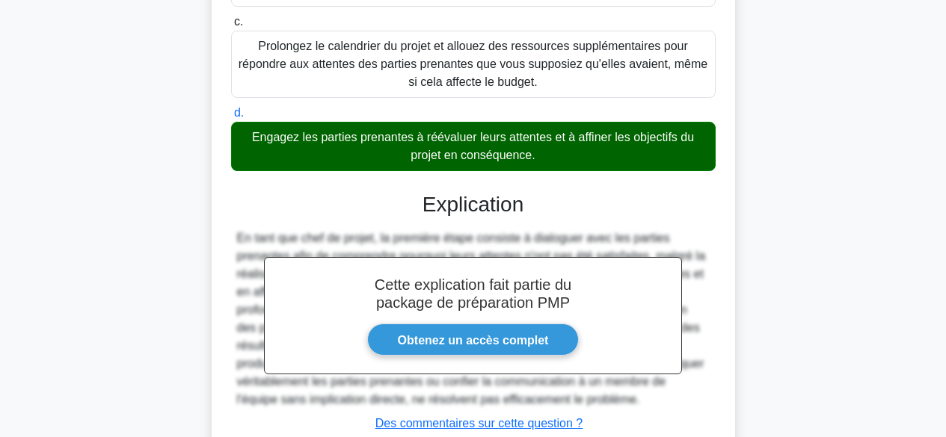
scroll to position [469, 0]
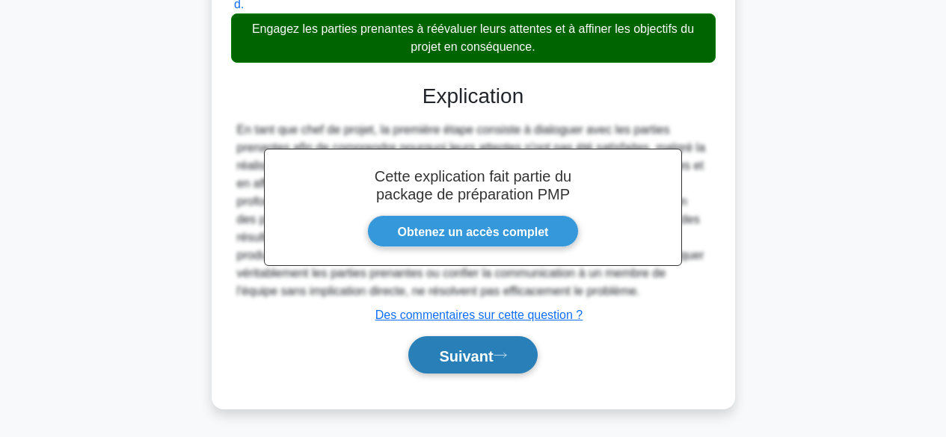
click at [493, 359] on font "Suivant" at bounding box center [466, 356] width 54 height 16
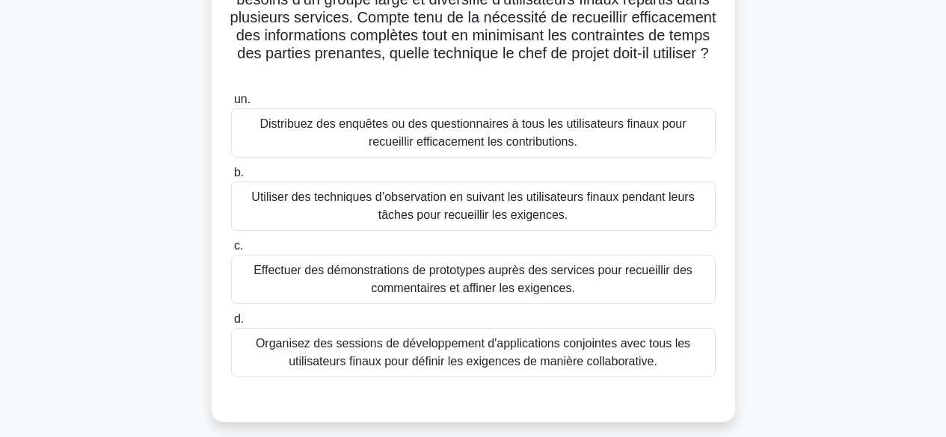
scroll to position [169, 0]
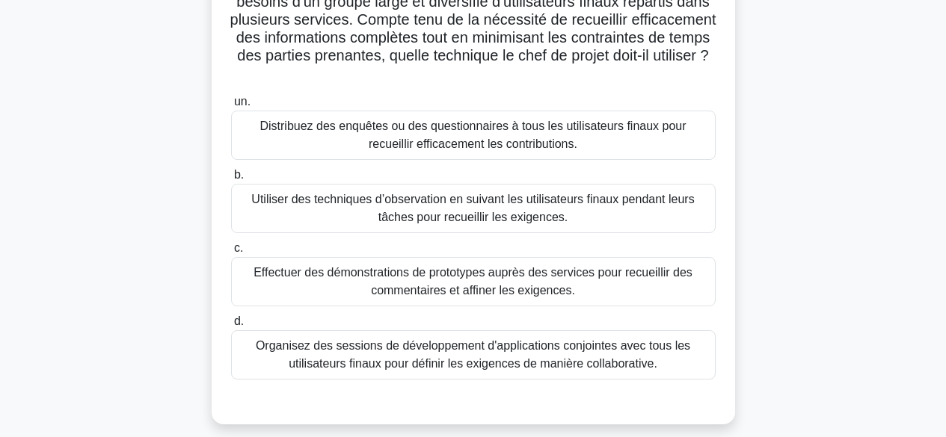
click at [629, 132] on font "Distribuez des enquêtes ou des questionnaires à tous les utilisateurs finaux po…" at bounding box center [472, 135] width 426 height 31
click at [231, 107] on input "un. Distribuez des enquêtes ou des questionnaires à tous les utilisateurs finau…" at bounding box center [231, 102] width 0 height 10
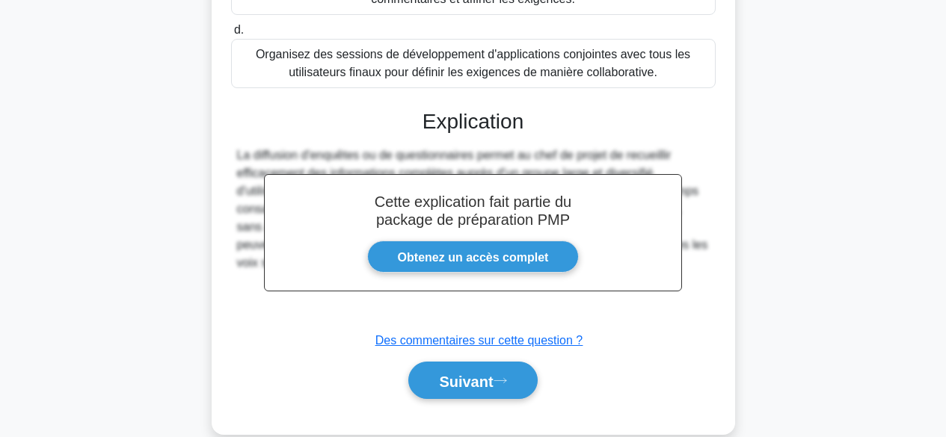
scroll to position [487, 0]
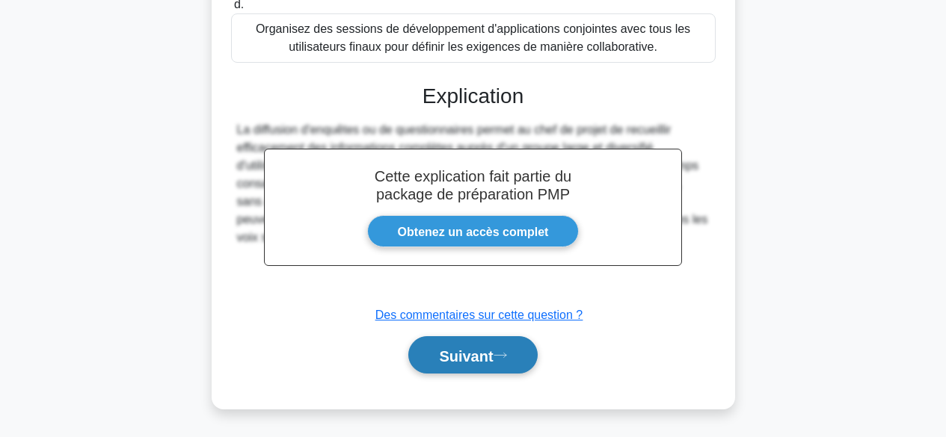
click at [514, 355] on button "Suivant" at bounding box center [472, 355] width 129 height 38
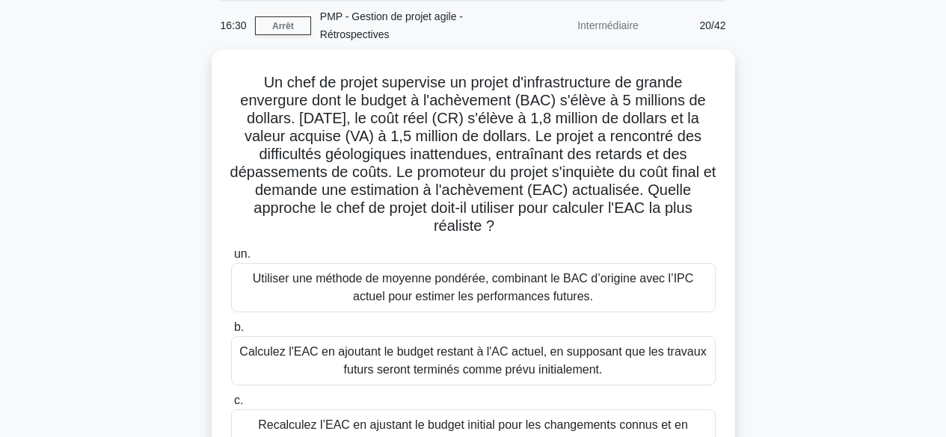
scroll to position [0, 0]
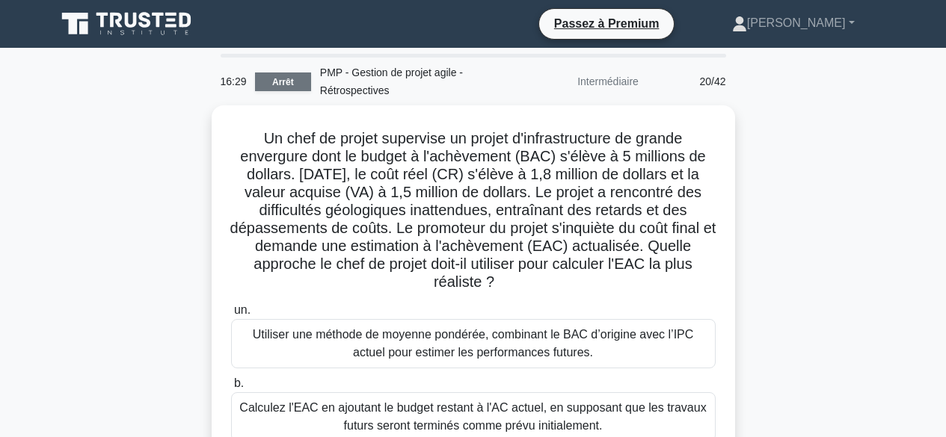
click at [287, 87] on font "Arrêt" at bounding box center [283, 82] width 22 height 10
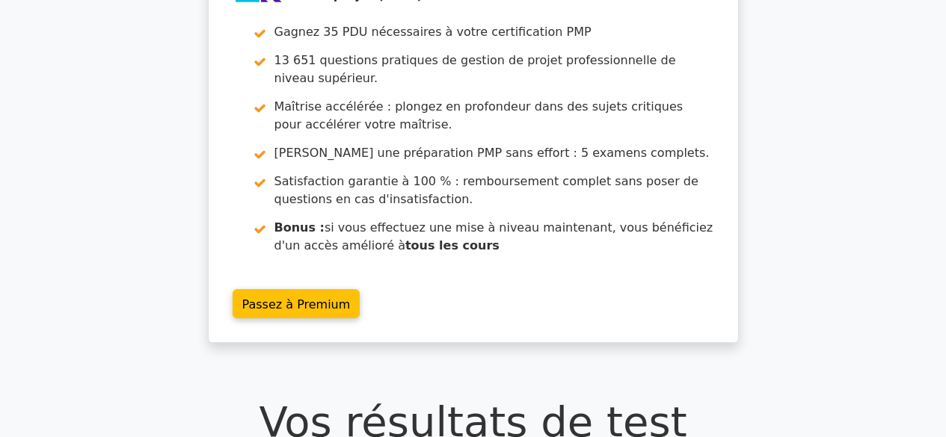
scroll to position [116, 0]
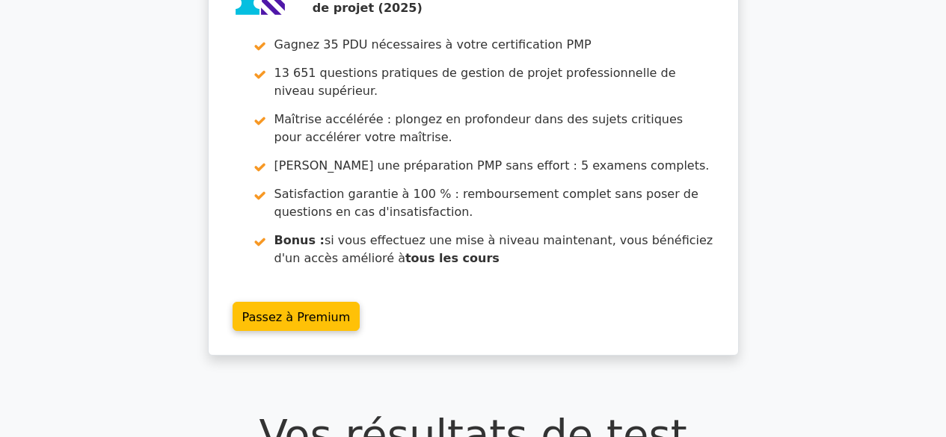
drag, startPoint x: 950, startPoint y: 47, endPoint x: 947, endPoint y: 61, distance: 13.8
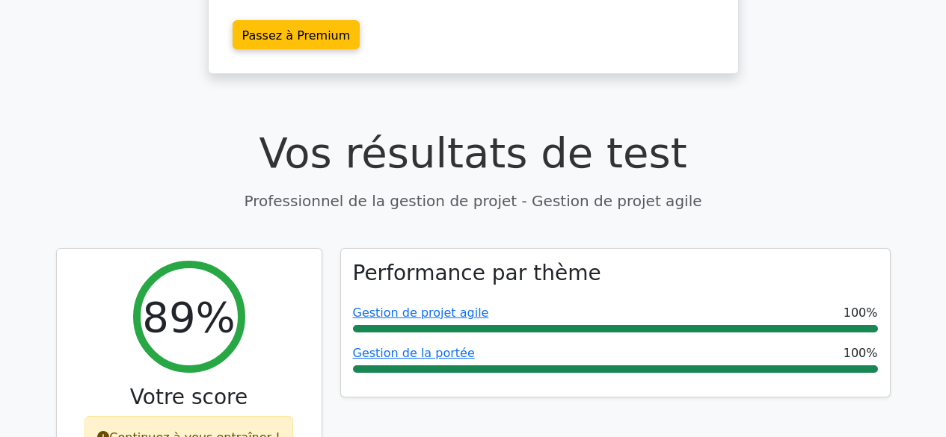
scroll to position [449, 0]
